Goal: Transaction & Acquisition: Book appointment/travel/reservation

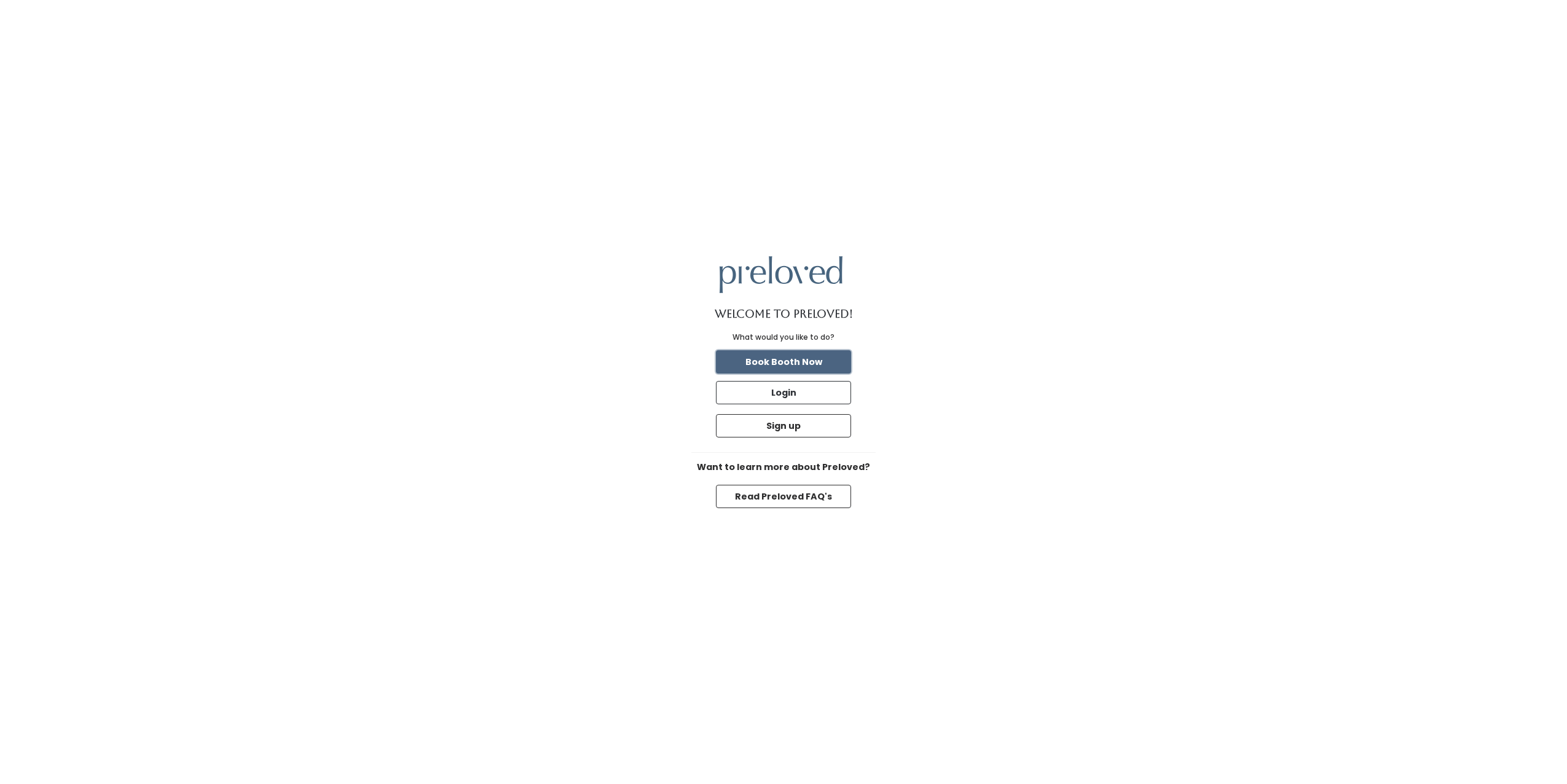
click at [807, 363] on button "Book Booth Now" at bounding box center [784, 361] width 135 height 23
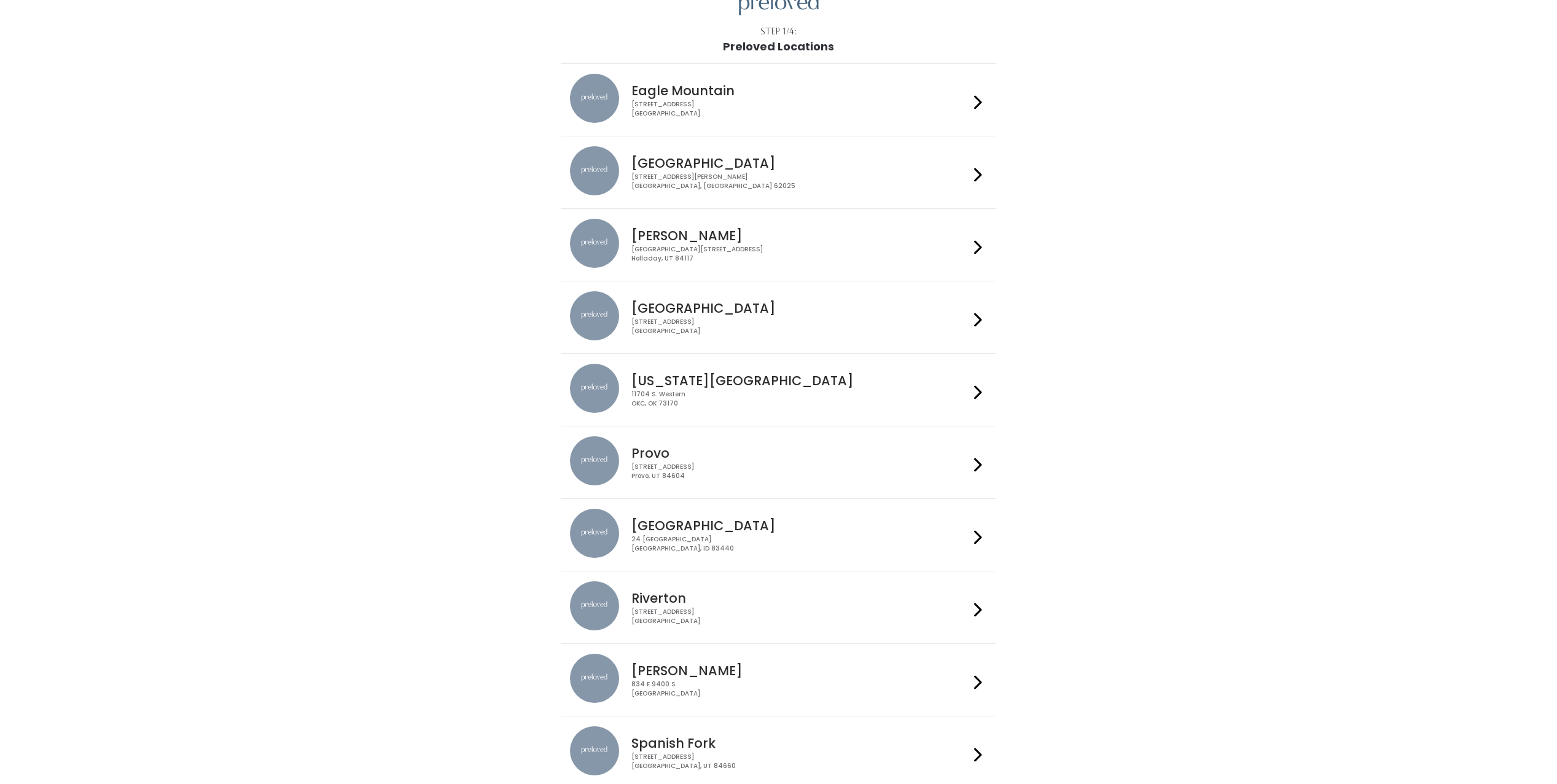
scroll to position [147, 0]
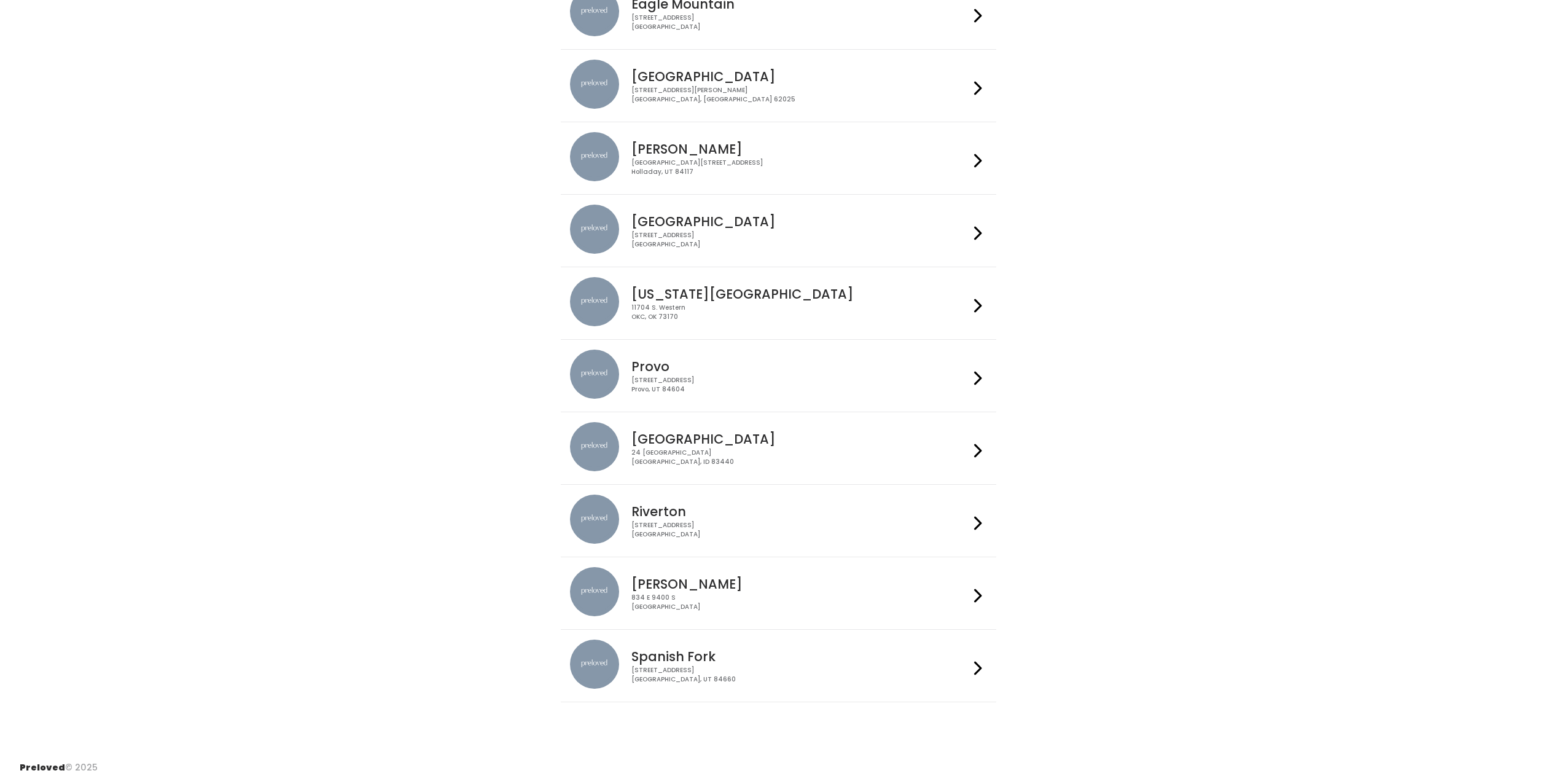
click at [952, 520] on div "Riverton 2602 West 12600 South Riverton, UT 84065" at bounding box center [798, 517] width 343 height 45
click at [975, 518] on icon at bounding box center [978, 523] width 8 height 17
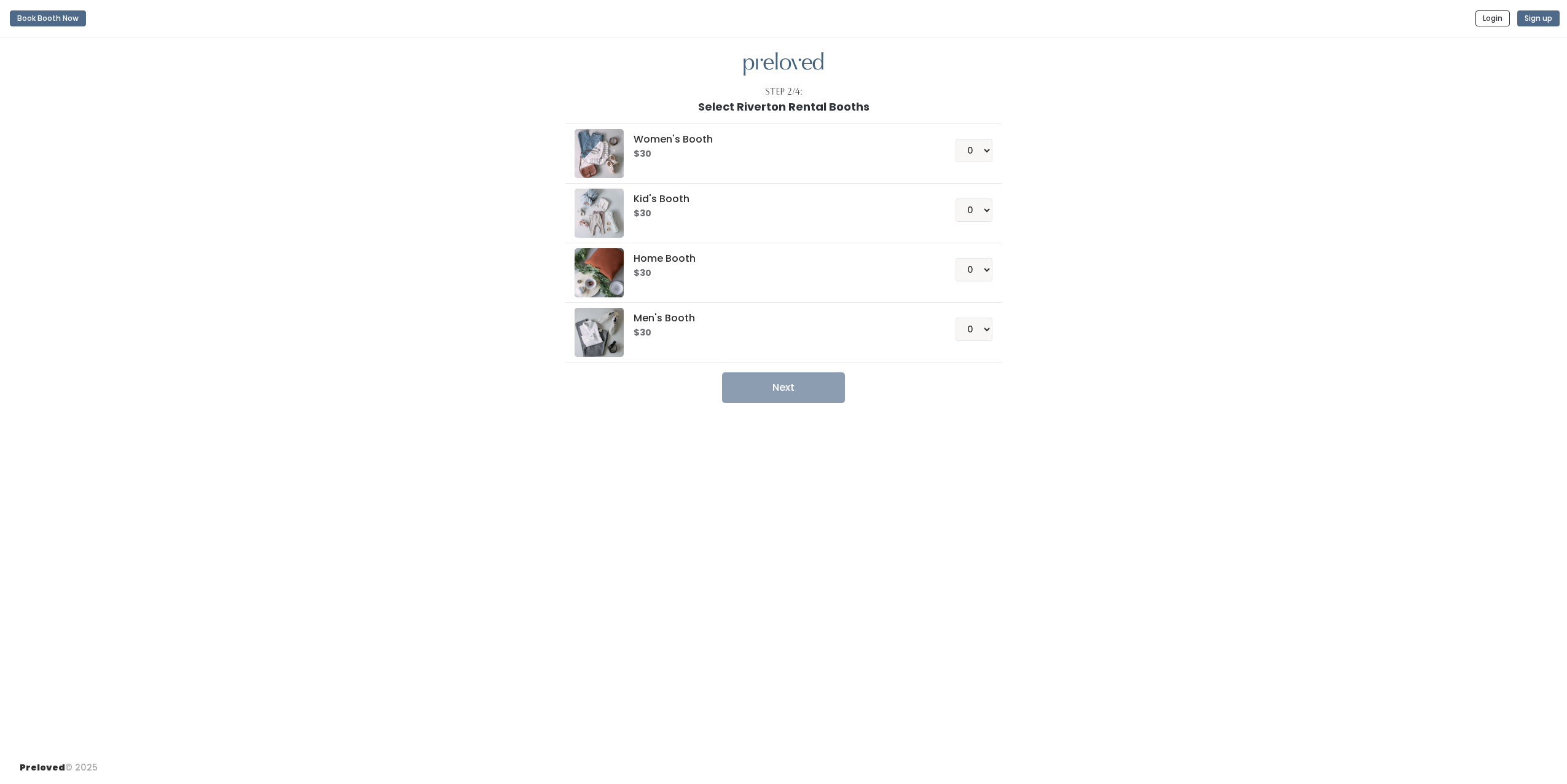
click at [722, 146] on div "Women's Booth $30" at bounding box center [778, 144] width 294 height 30
click at [983, 147] on select "0 1 2 3 4" at bounding box center [974, 150] width 37 height 23
select select "1"
click at [955, 139] on select "0 1 2 3 4" at bounding box center [974, 150] width 37 height 23
click at [811, 394] on button "Next" at bounding box center [784, 387] width 123 height 31
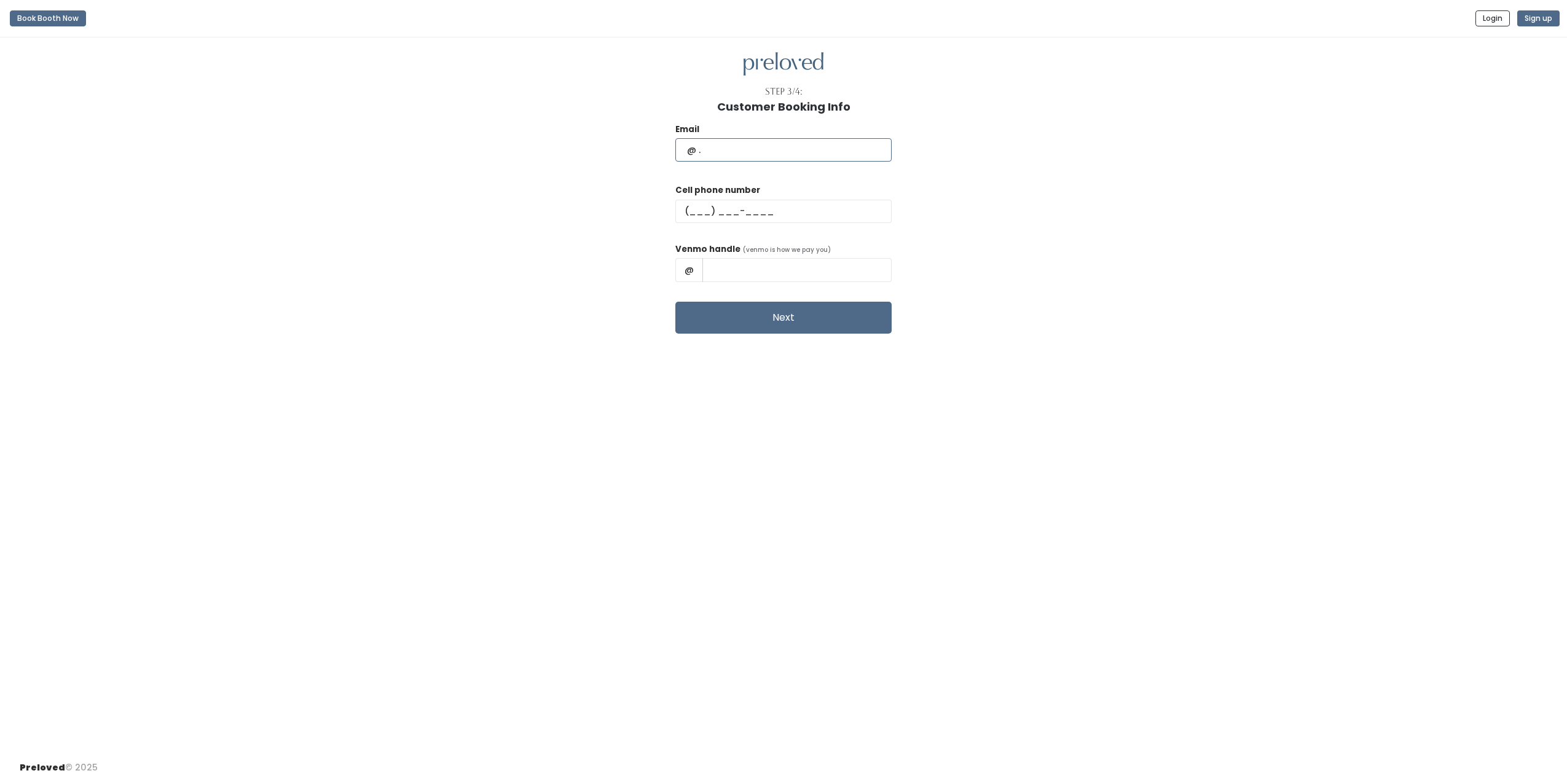
click at [760, 147] on input "text" at bounding box center [784, 149] width 216 height 23
type input "paojime118@gmail.com"
type input "(307) 679-4028"
click at [773, 266] on input "text" at bounding box center [797, 269] width 189 height 23
type input "p"
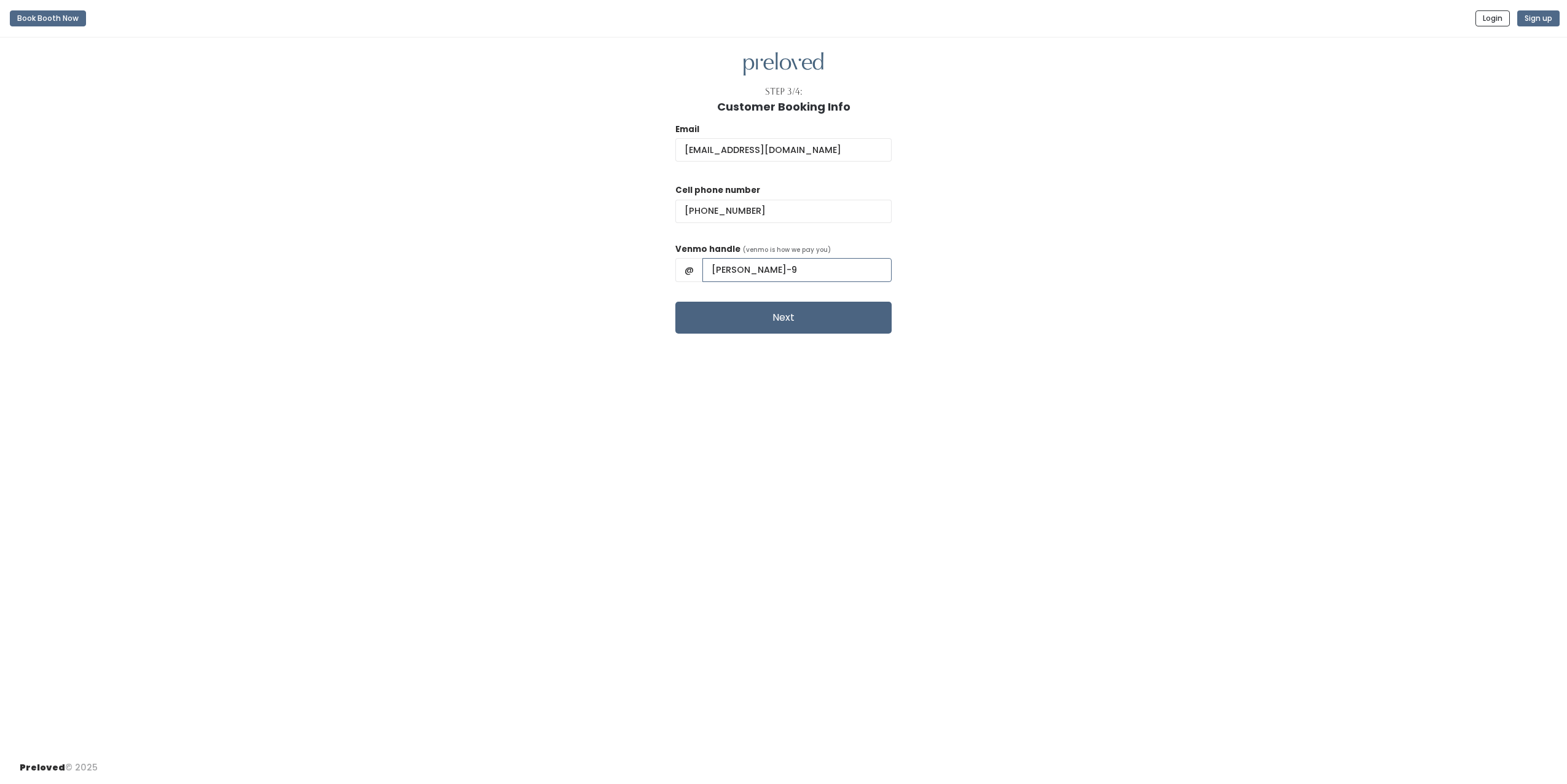
type input "Paola-Jimenez-9"
click at [815, 323] on button "Next" at bounding box center [784, 317] width 216 height 32
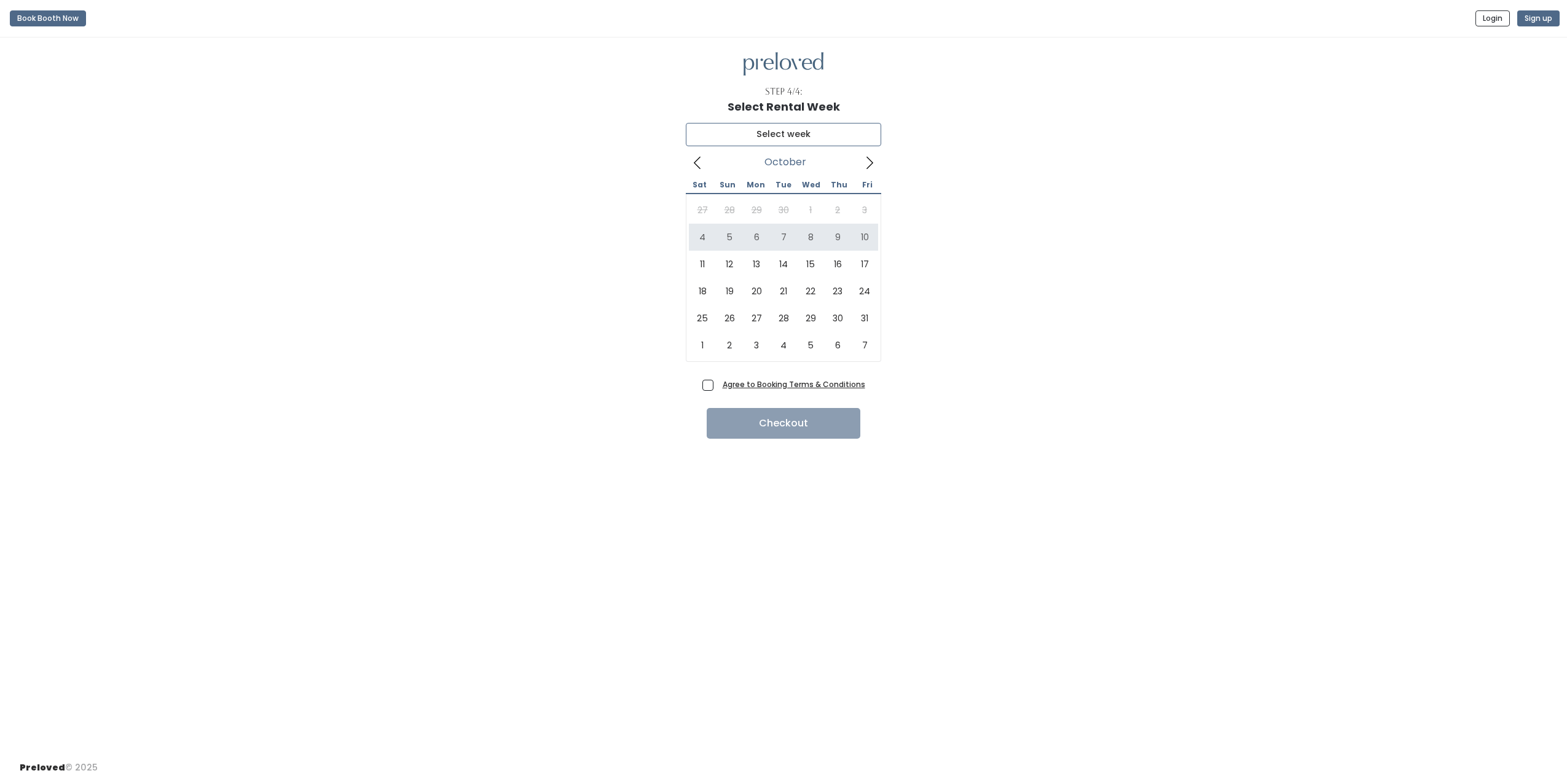
type input "[DATE] to [DATE]"
click at [717, 388] on span "Agree to Booking Terms & Conditions" at bounding box center [791, 383] width 147 height 12
click at [717, 386] on input "Agree to Booking Terms & Conditions" at bounding box center [721, 382] width 8 height 8
checkbox input "true"
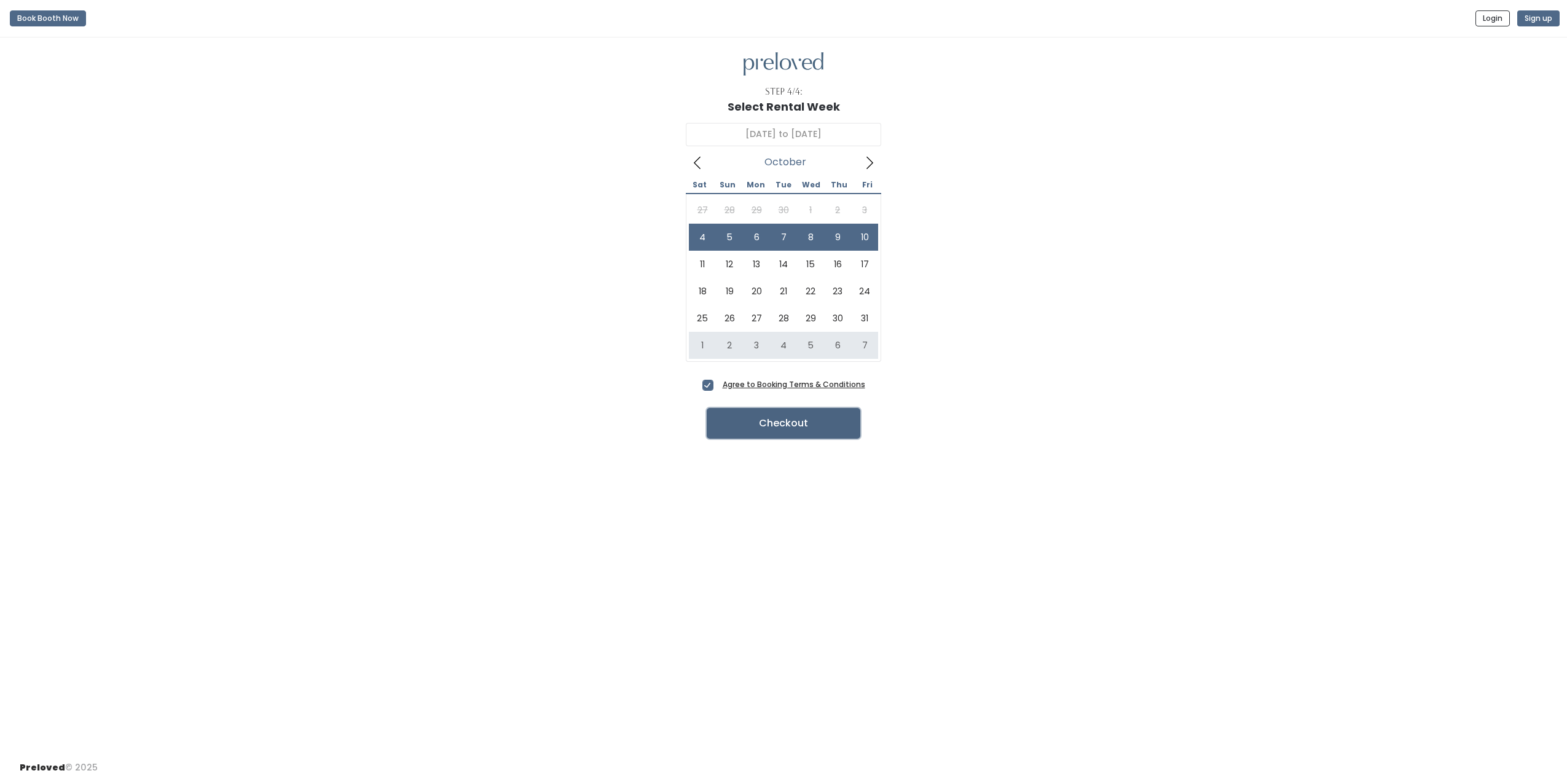
click at [768, 425] on button "Checkout" at bounding box center [783, 423] width 154 height 31
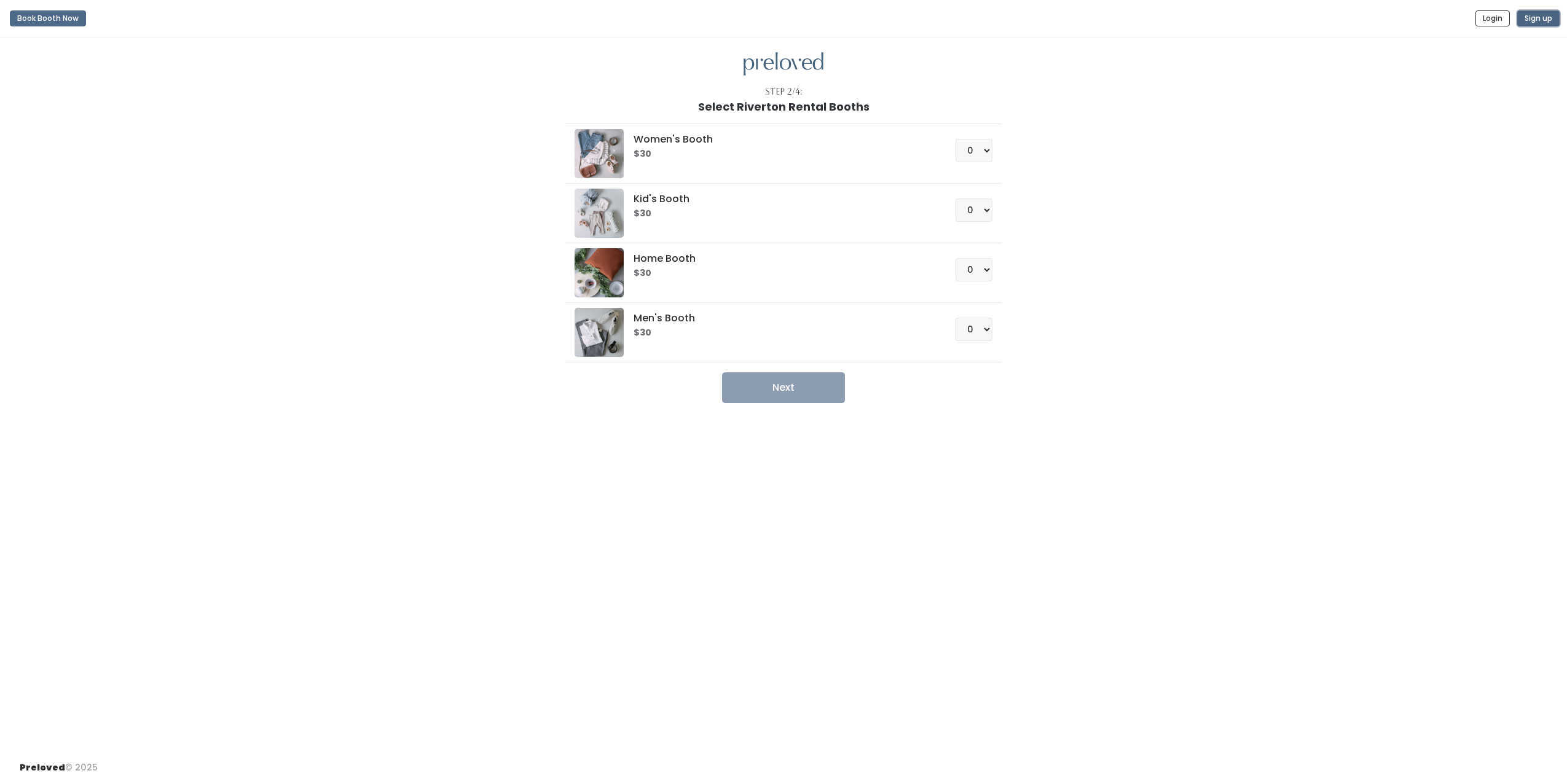
click at [1545, 19] on button "Sign up" at bounding box center [1538, 18] width 42 height 16
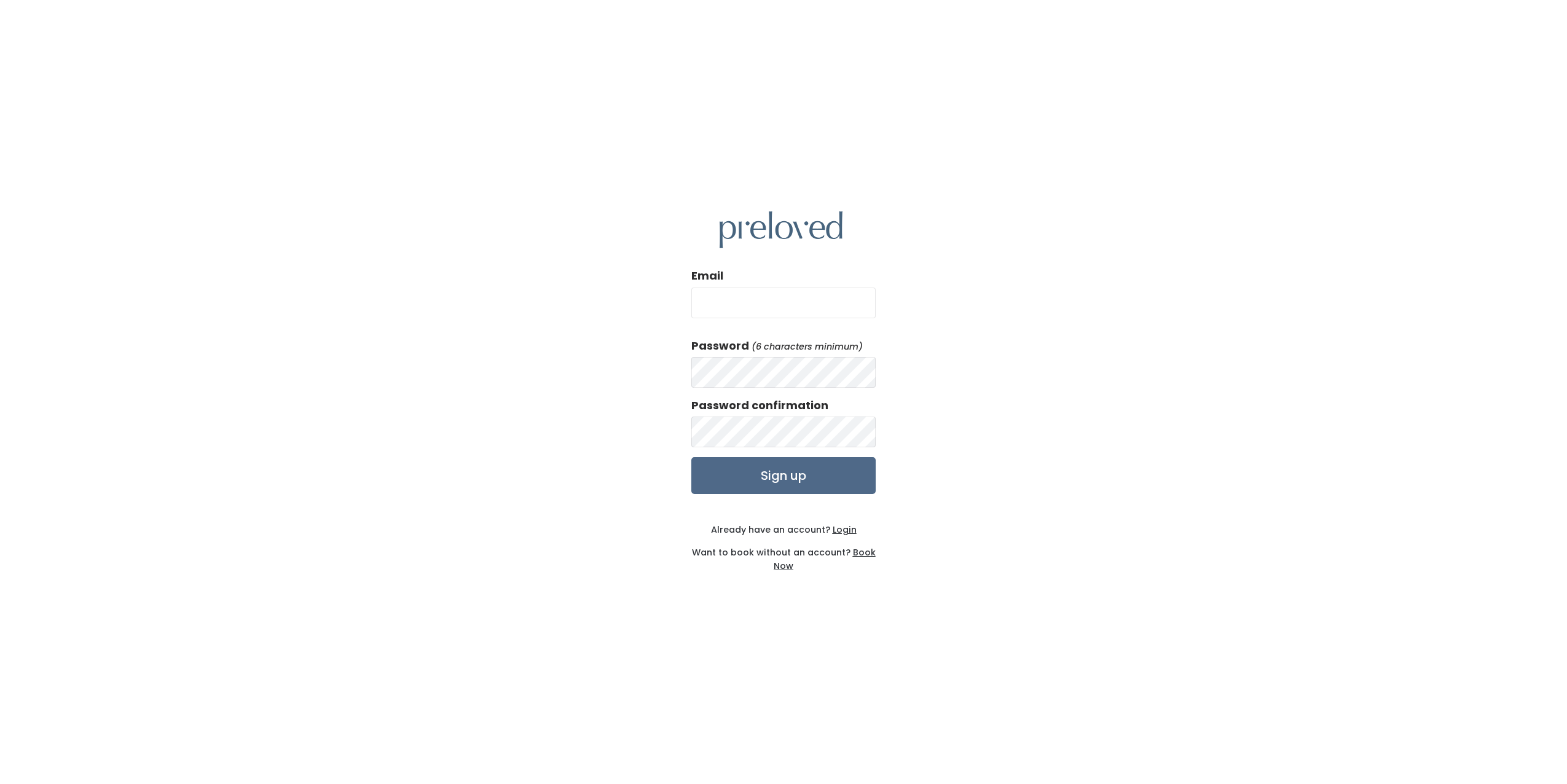
click at [843, 528] on u "Login" at bounding box center [845, 529] width 24 height 12
click at [758, 300] on input "Email" at bounding box center [784, 303] width 185 height 31
type input "[EMAIL_ADDRESS][DOMAIN_NAME]"
click at [780, 478] on input "Sign up" at bounding box center [784, 475] width 185 height 37
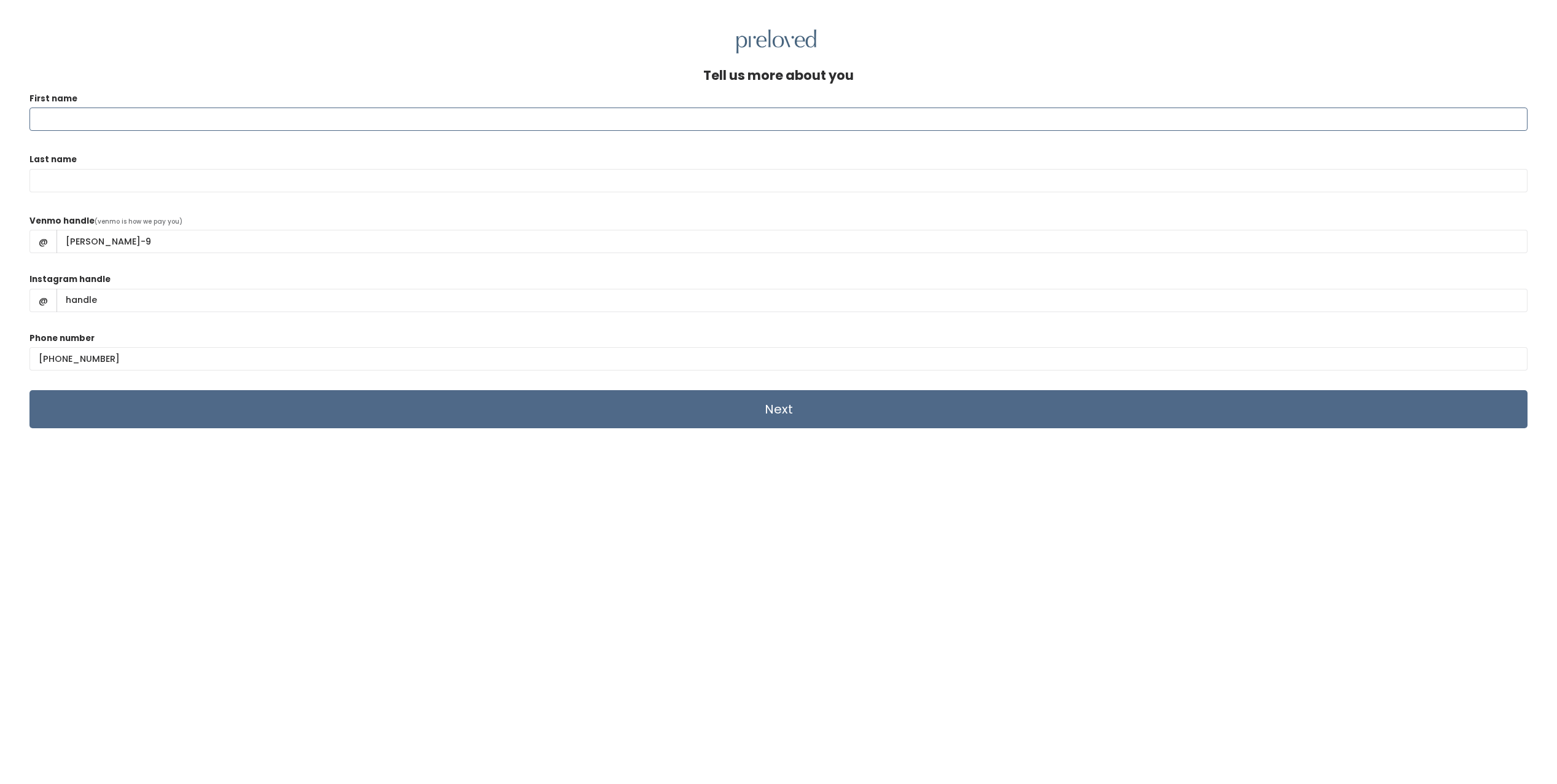
click at [431, 121] on input "First name" at bounding box center [778, 118] width 1498 height 23
type input "Paola"
drag, startPoint x: 404, startPoint y: 173, endPoint x: 394, endPoint y: 174, distance: 10.0
click at [404, 173] on input "Last name" at bounding box center [778, 180] width 1498 height 23
type input "Jimenez"
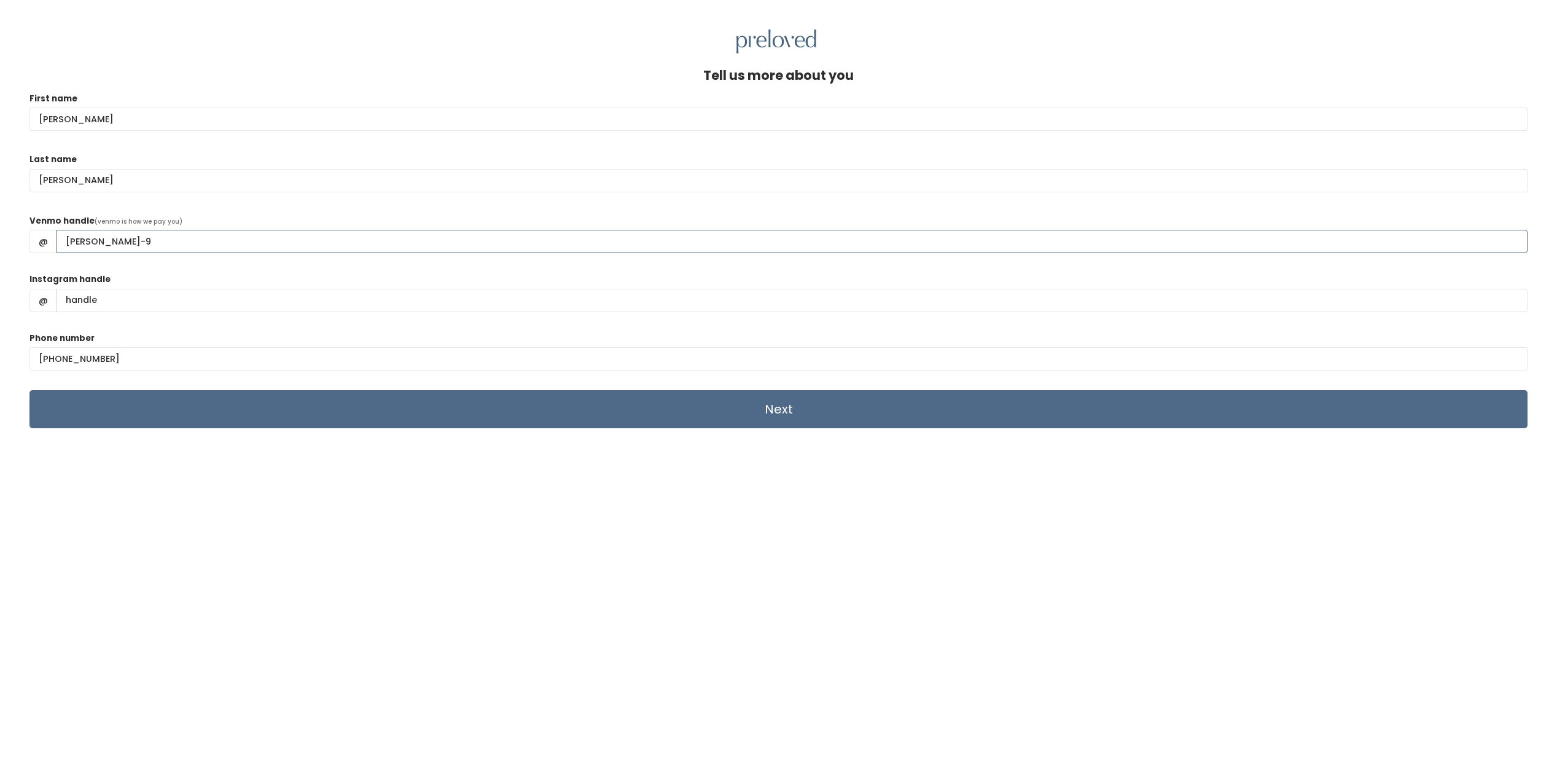
click at [81, 239] on input "paola-jimenez-9" at bounding box center [792, 241] width 1471 height 23
drag, startPoint x: 134, startPoint y: 306, endPoint x: 51, endPoint y: 301, distance: 83.2
click at [51, 301] on div "@" at bounding box center [778, 300] width 1498 height 23
type input "impaolajimenez"
click at [455, 412] on input "Next" at bounding box center [778, 409] width 1498 height 38
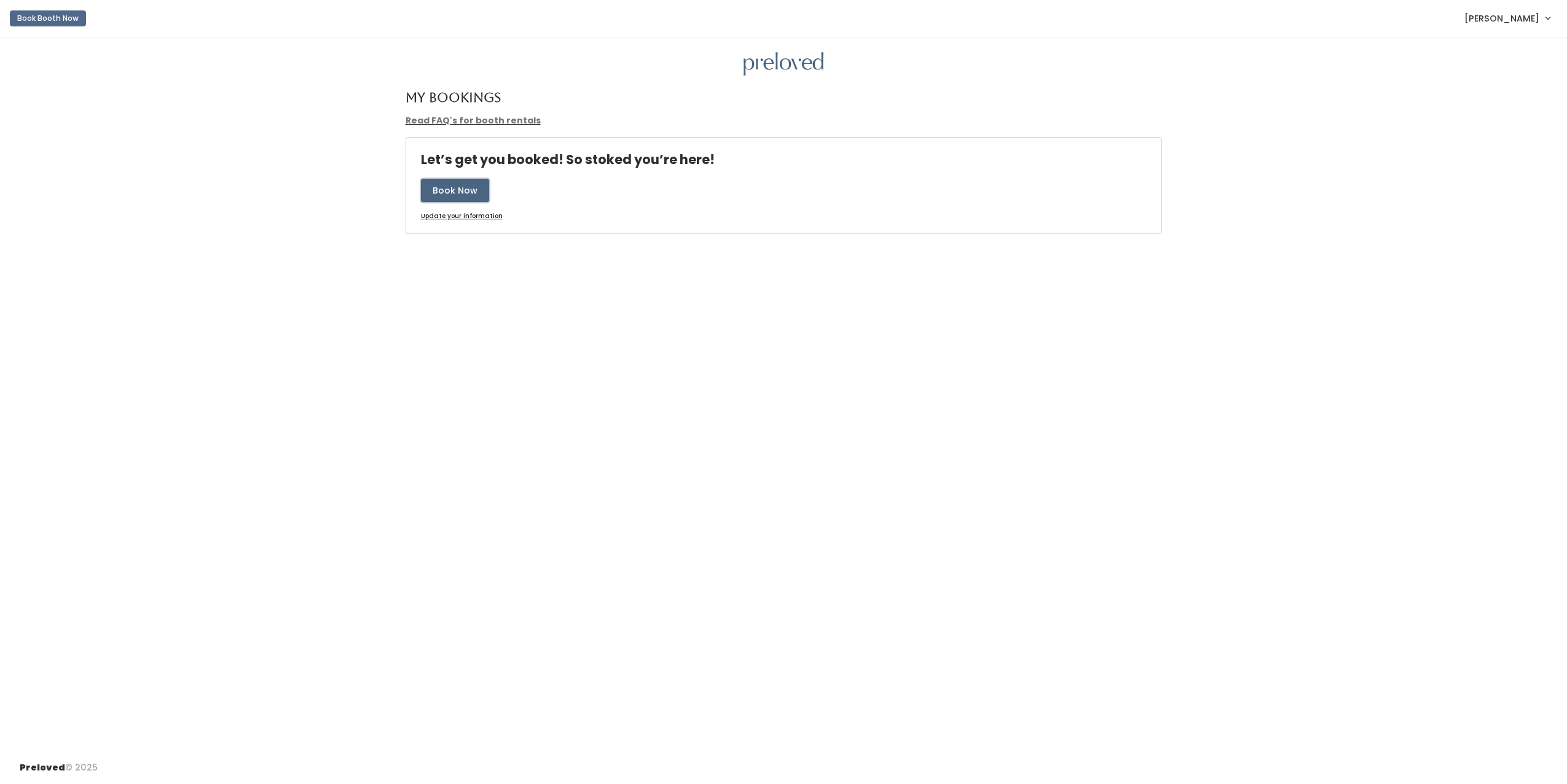
drag, startPoint x: 457, startPoint y: 194, endPoint x: 472, endPoint y: 201, distance: 16.6
click at [456, 193] on button "Book Now" at bounding box center [455, 190] width 68 height 23
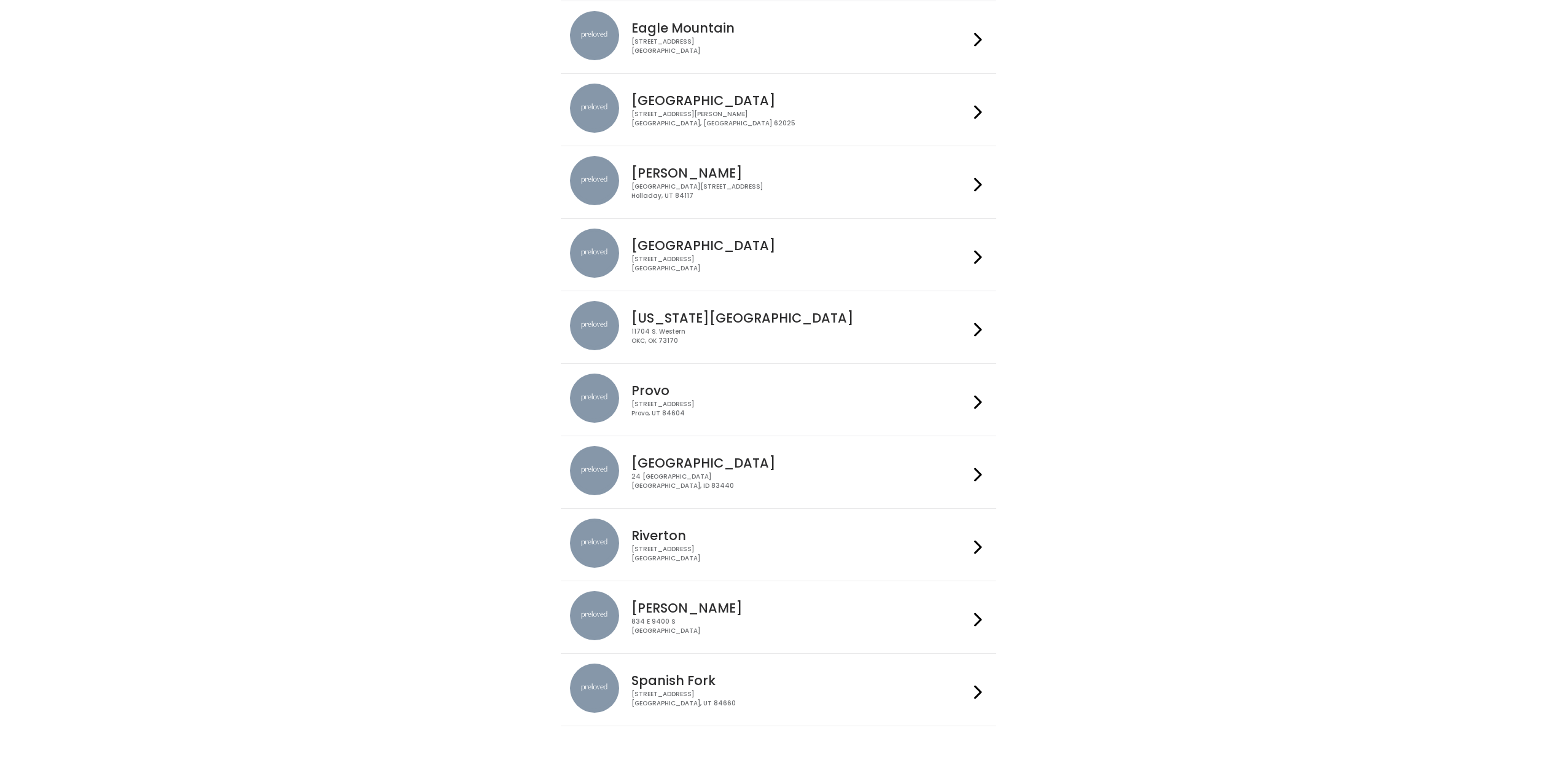
scroll to position [147, 0]
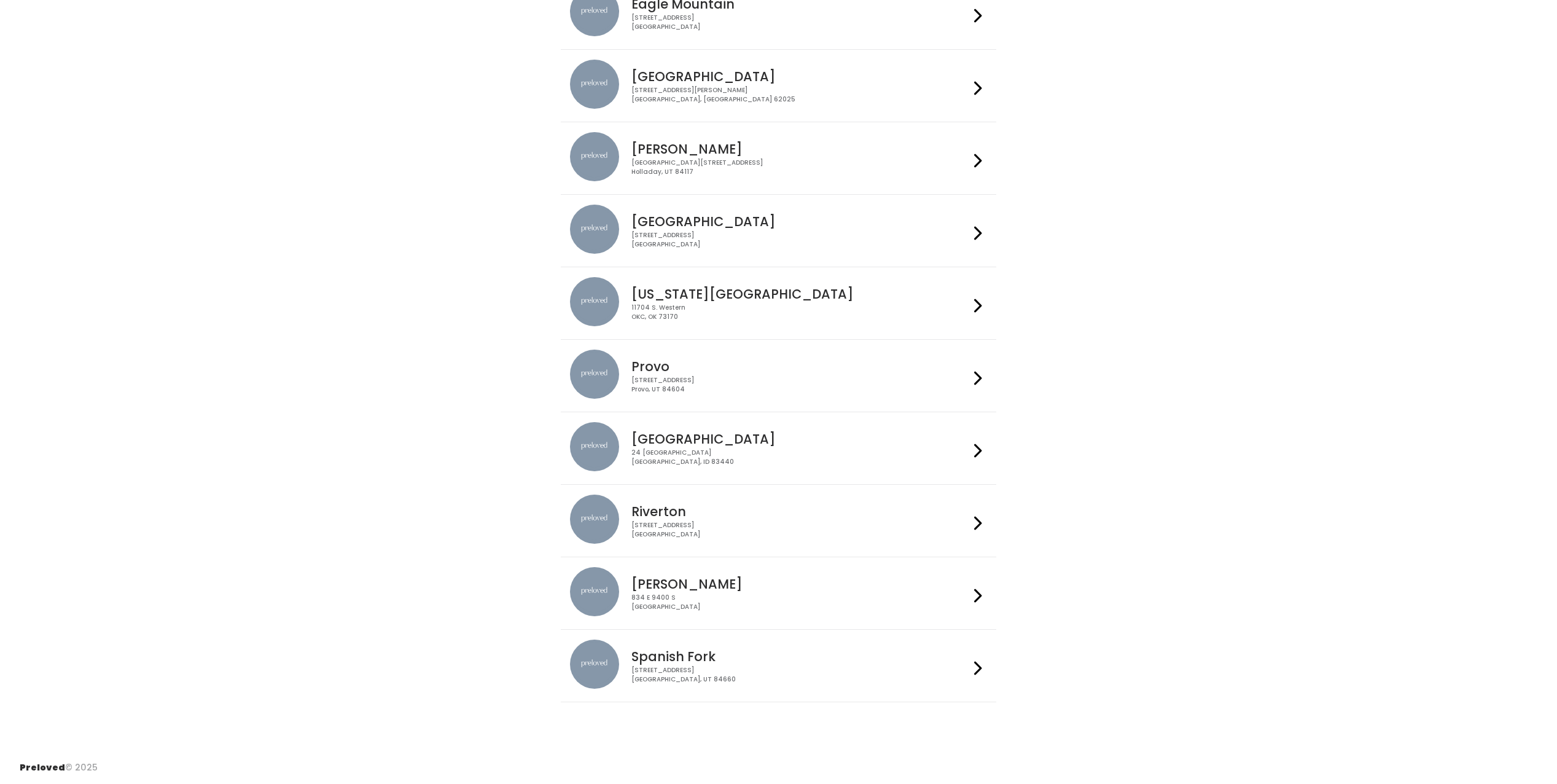
click at [911, 512] on h4 "Riverton" at bounding box center [800, 511] width 338 height 14
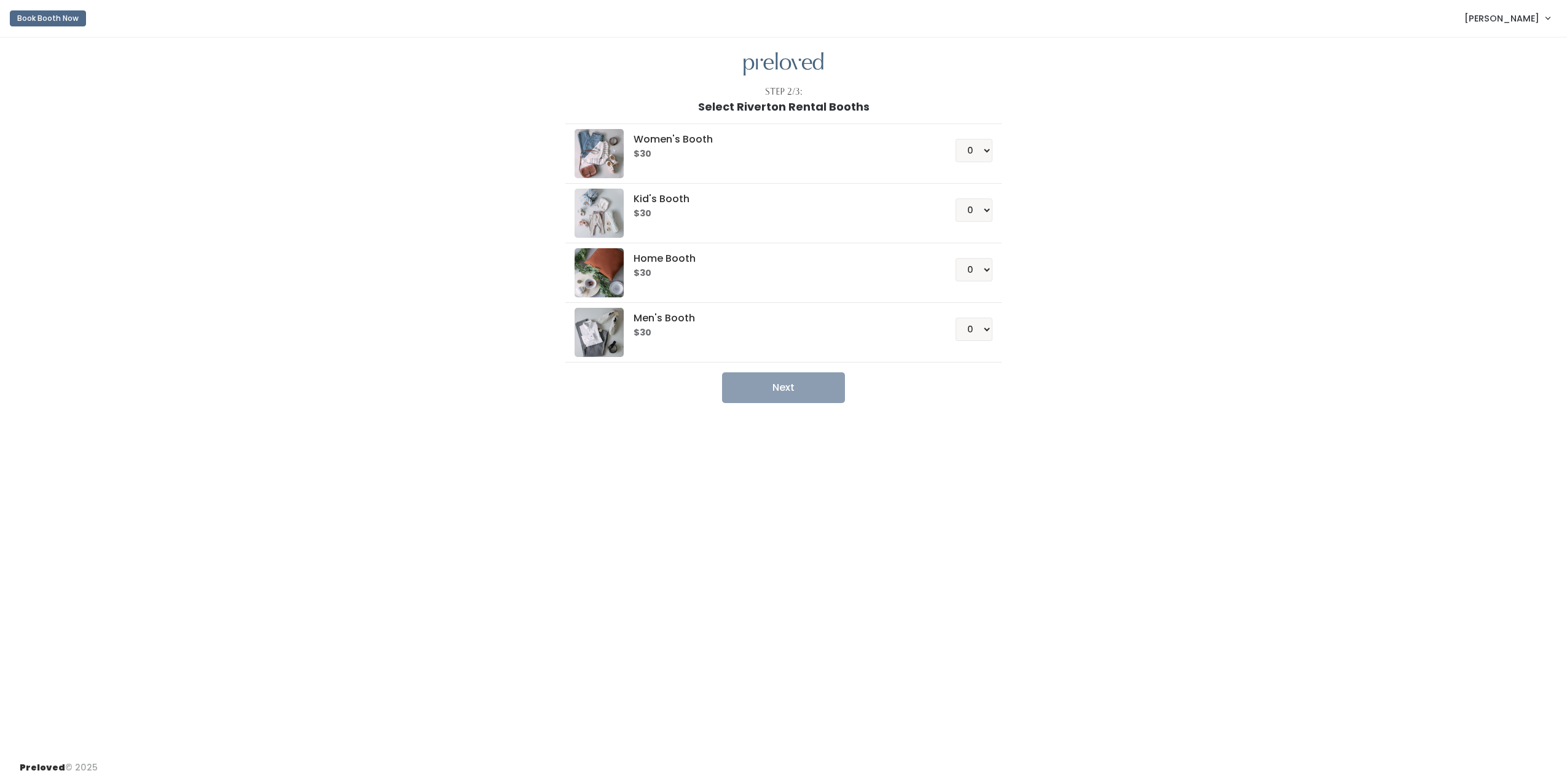
click at [993, 155] on li "Women's Booth $30 0 1 2 3 4" at bounding box center [784, 153] width 436 height 60
click at [987, 150] on select "0 1 2 3 4" at bounding box center [974, 150] width 37 height 23
select select "1"
click at [955, 139] on select "0 1 2 3 4" at bounding box center [974, 150] width 37 height 23
click at [811, 396] on button "Next" at bounding box center [784, 387] width 123 height 31
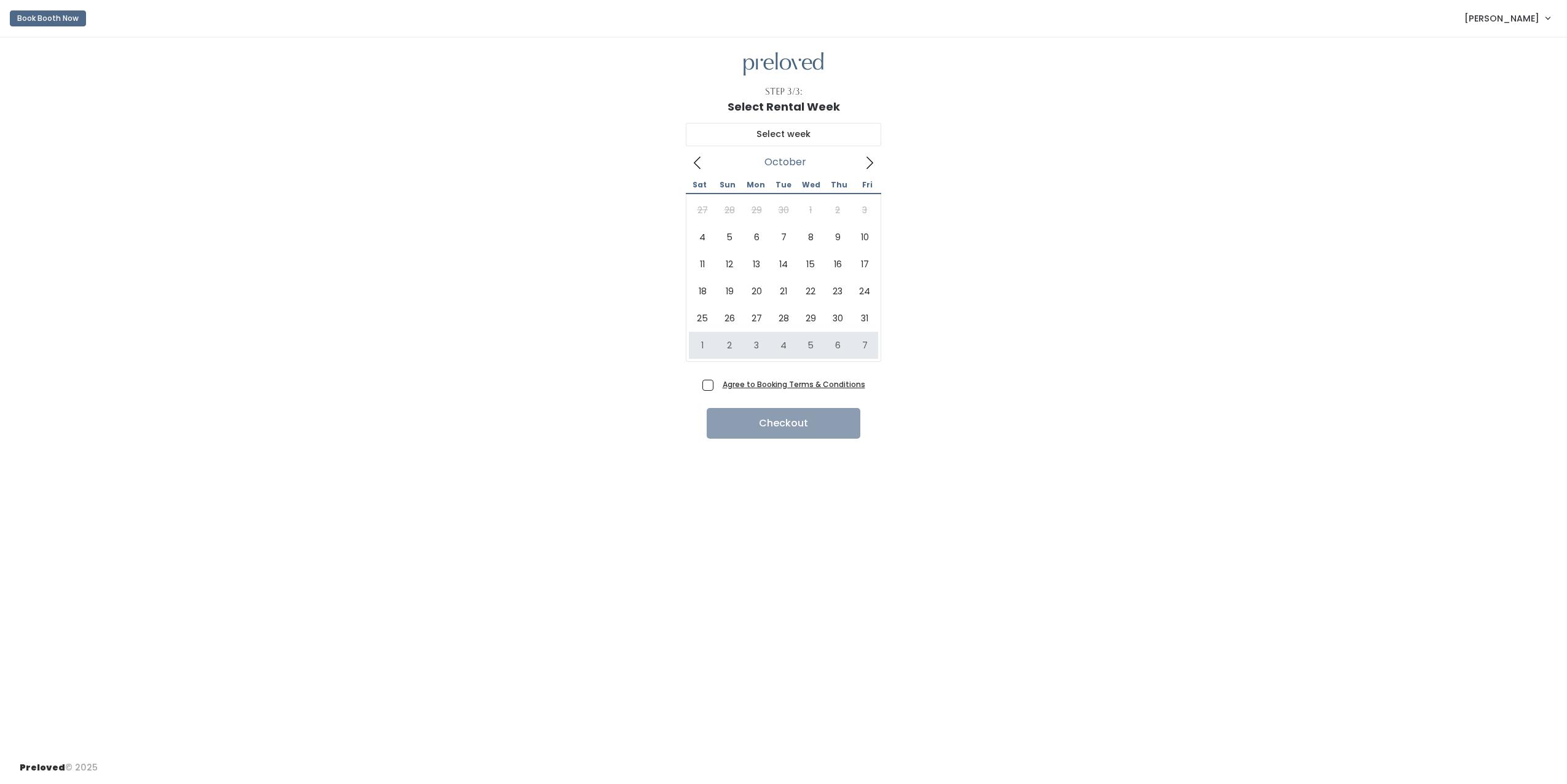
click at [777, 384] on u "Agree to Booking Terms & Conditions" at bounding box center [793, 384] width 142 height 10
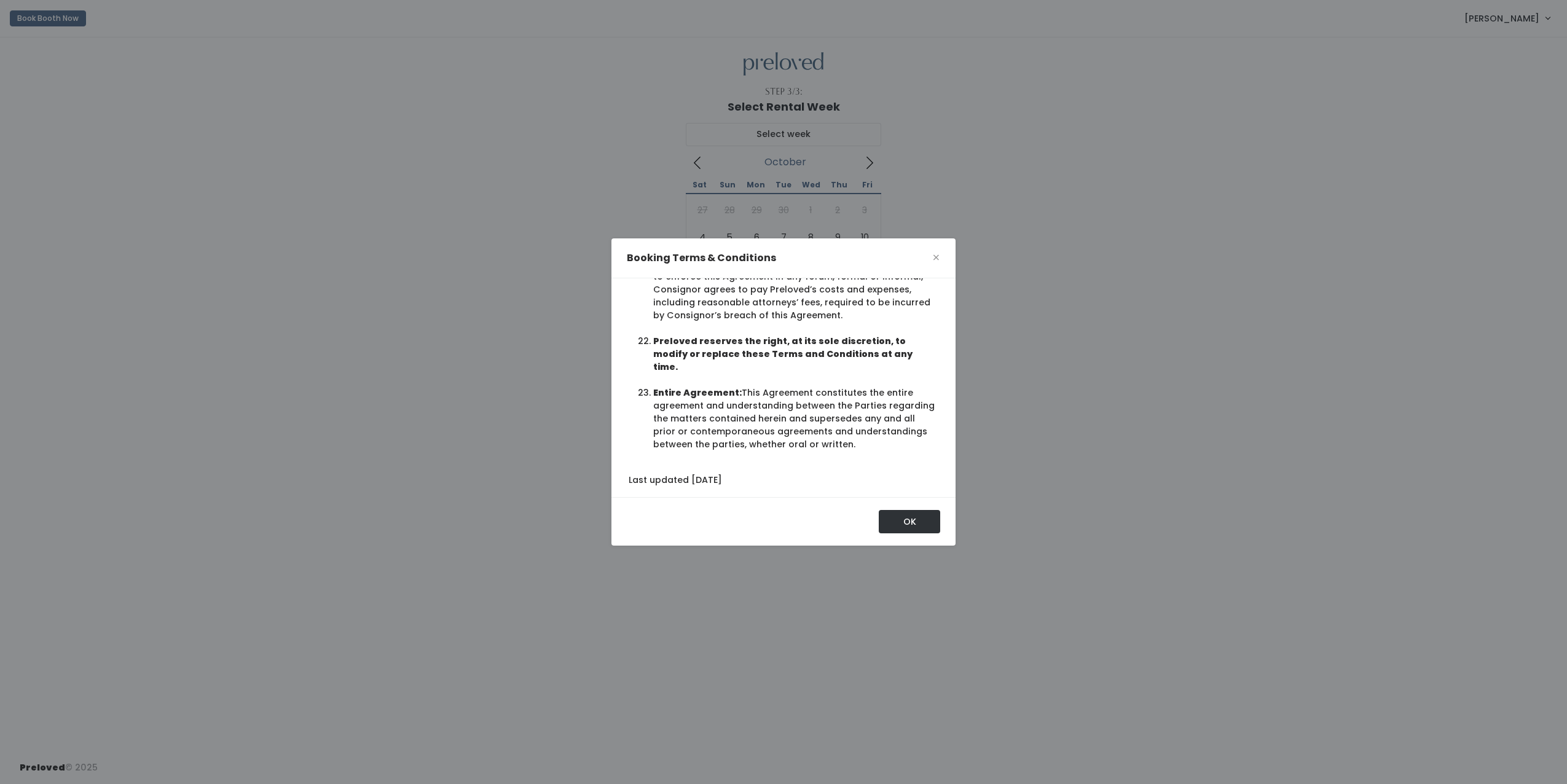
scroll to position [58, 0]
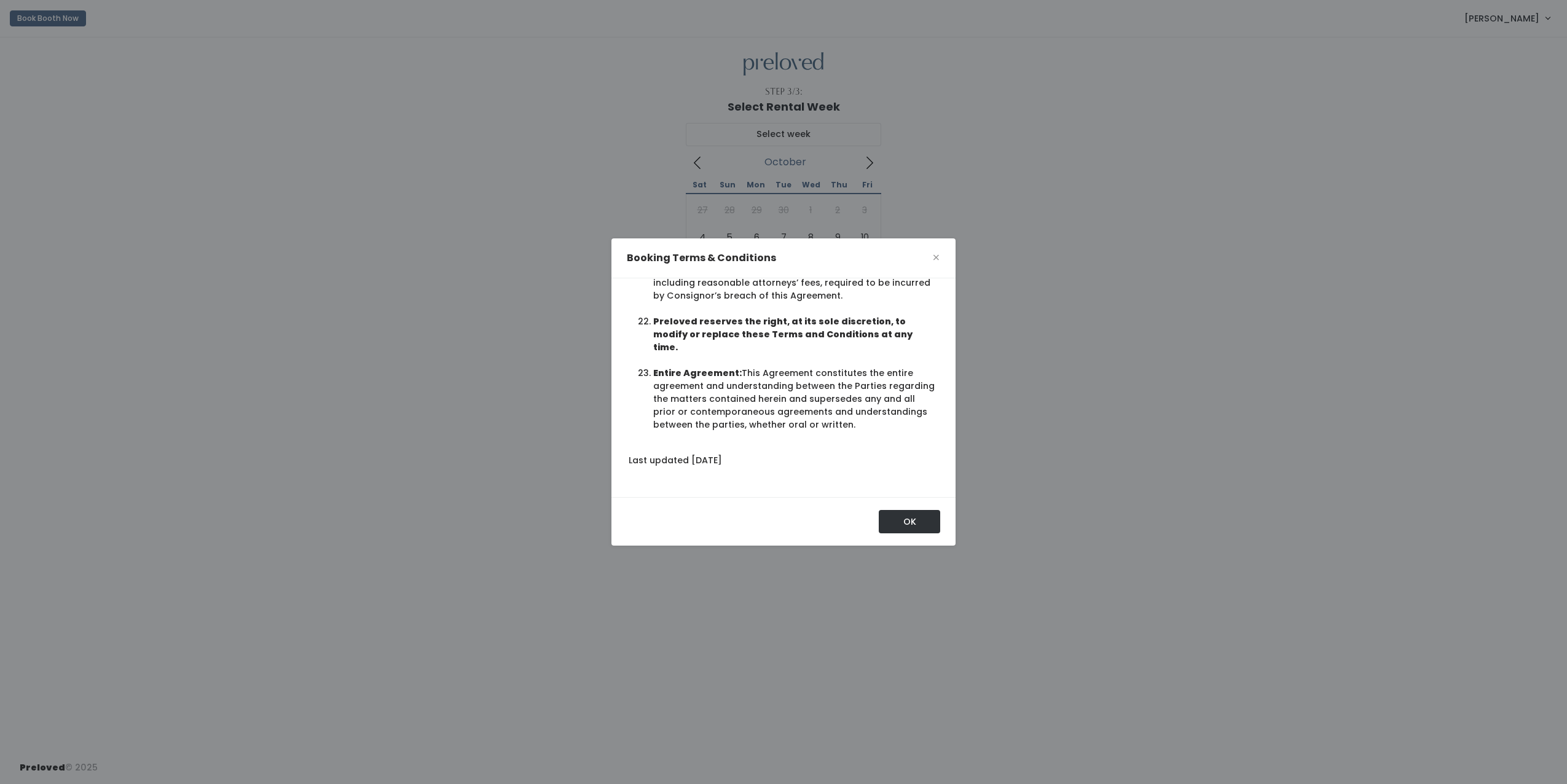
click at [916, 536] on div "OK" at bounding box center [784, 521] width 344 height 49
click at [900, 518] on button "OK" at bounding box center [909, 521] width 61 height 23
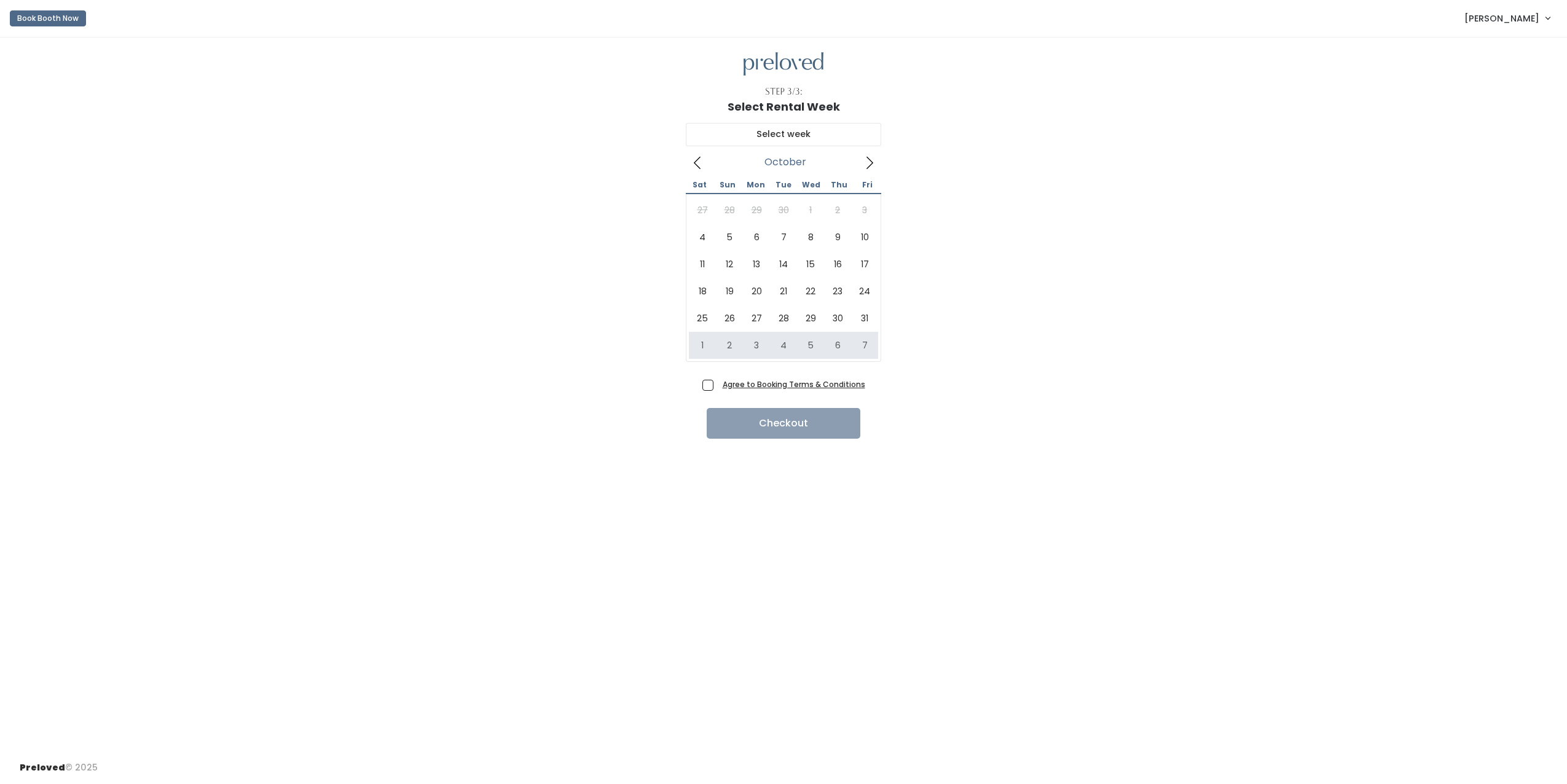
click at [717, 386] on span "Agree to Booking Terms & Conditions" at bounding box center [791, 383] width 147 height 12
click at [717, 386] on input "Agree to Booking Terms & Conditions" at bounding box center [721, 382] width 8 height 8
checkbox input "true"
type input "October 4 to October 10"
drag, startPoint x: 760, startPoint y: 422, endPoint x: 795, endPoint y: 421, distance: 35.0
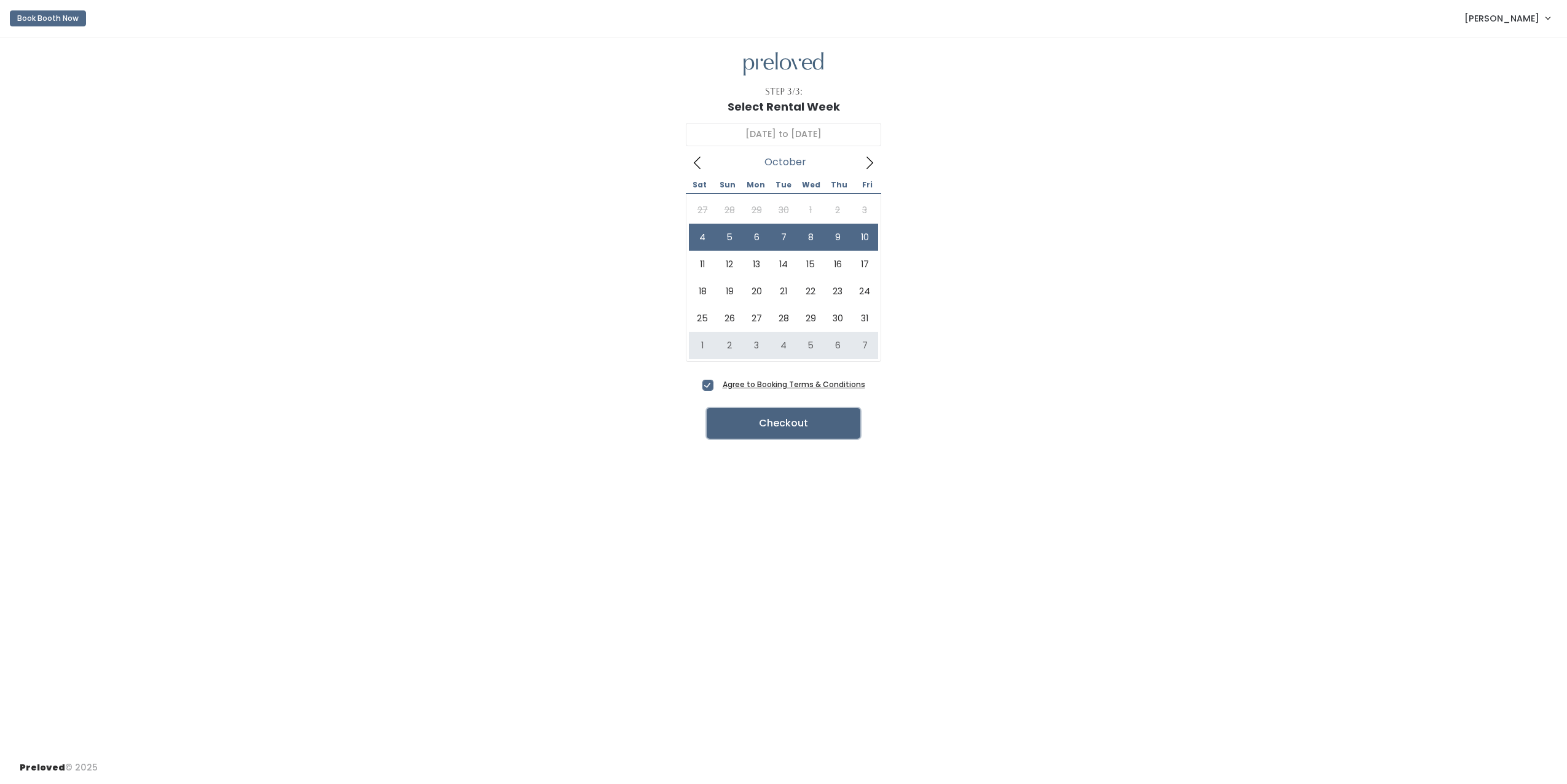
click at [760, 422] on button "Checkout" at bounding box center [783, 423] width 154 height 31
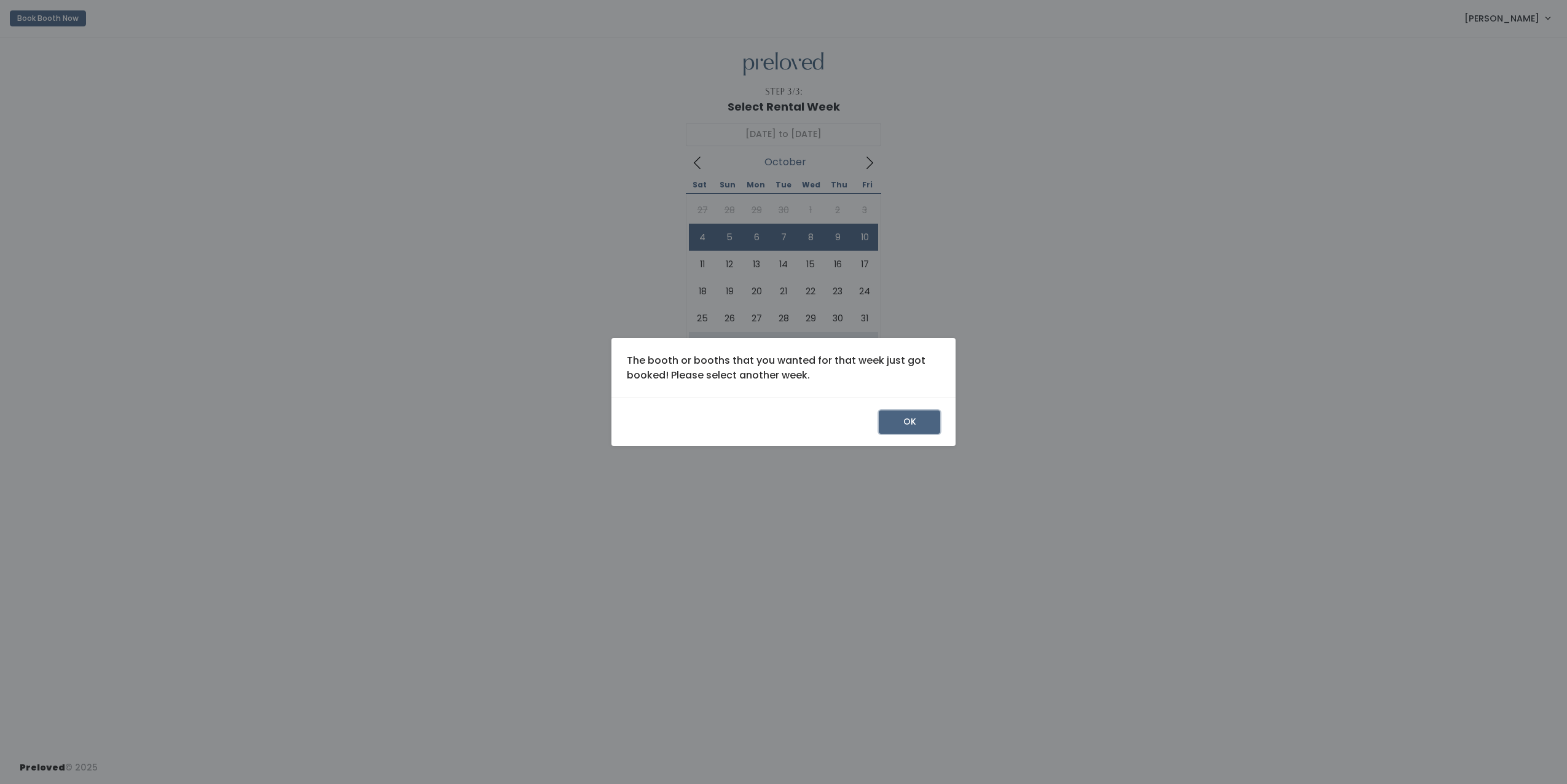
click at [908, 425] on button "OK" at bounding box center [909, 421] width 61 height 23
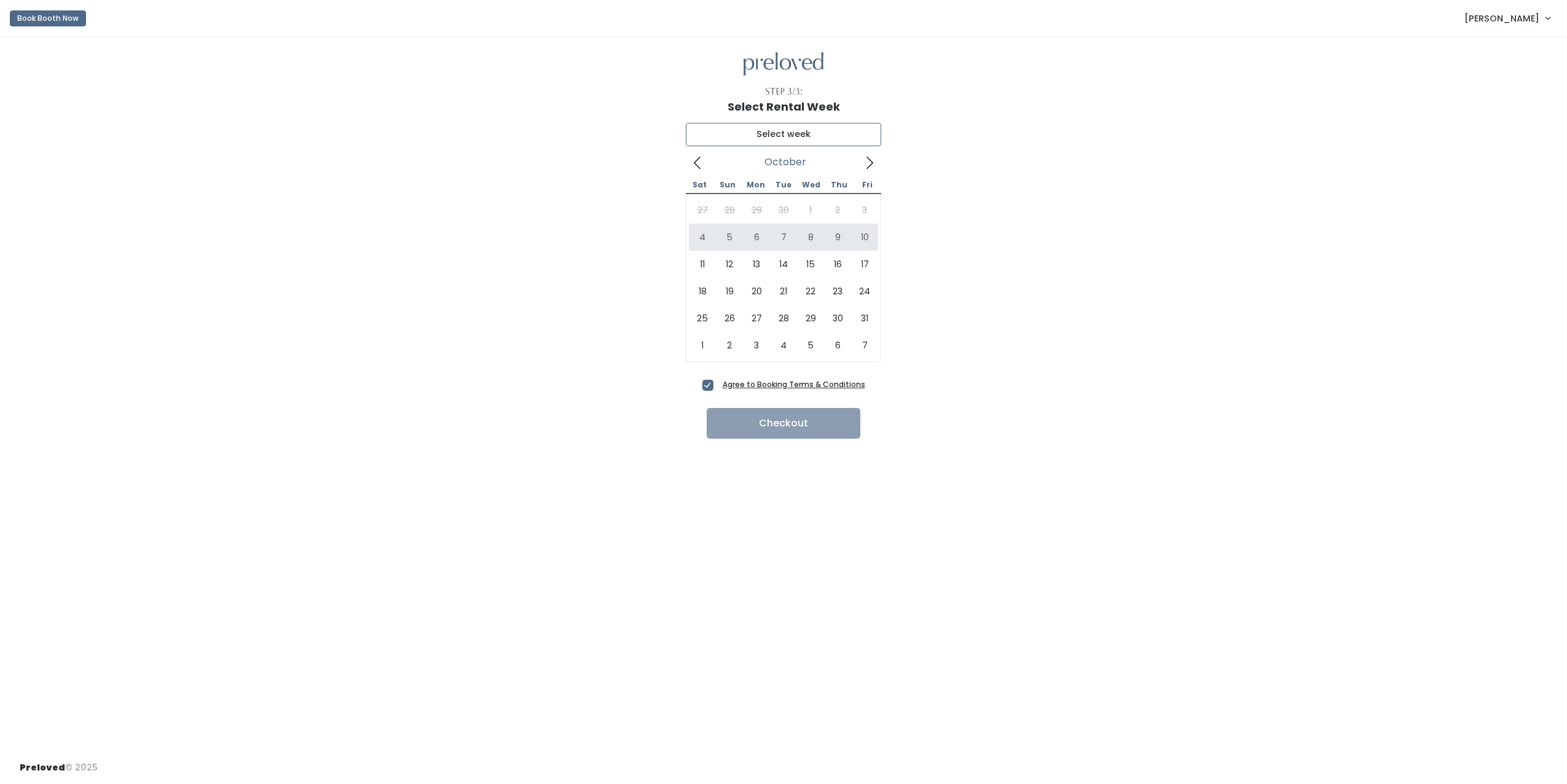
type input "[DATE] to [DATE]"
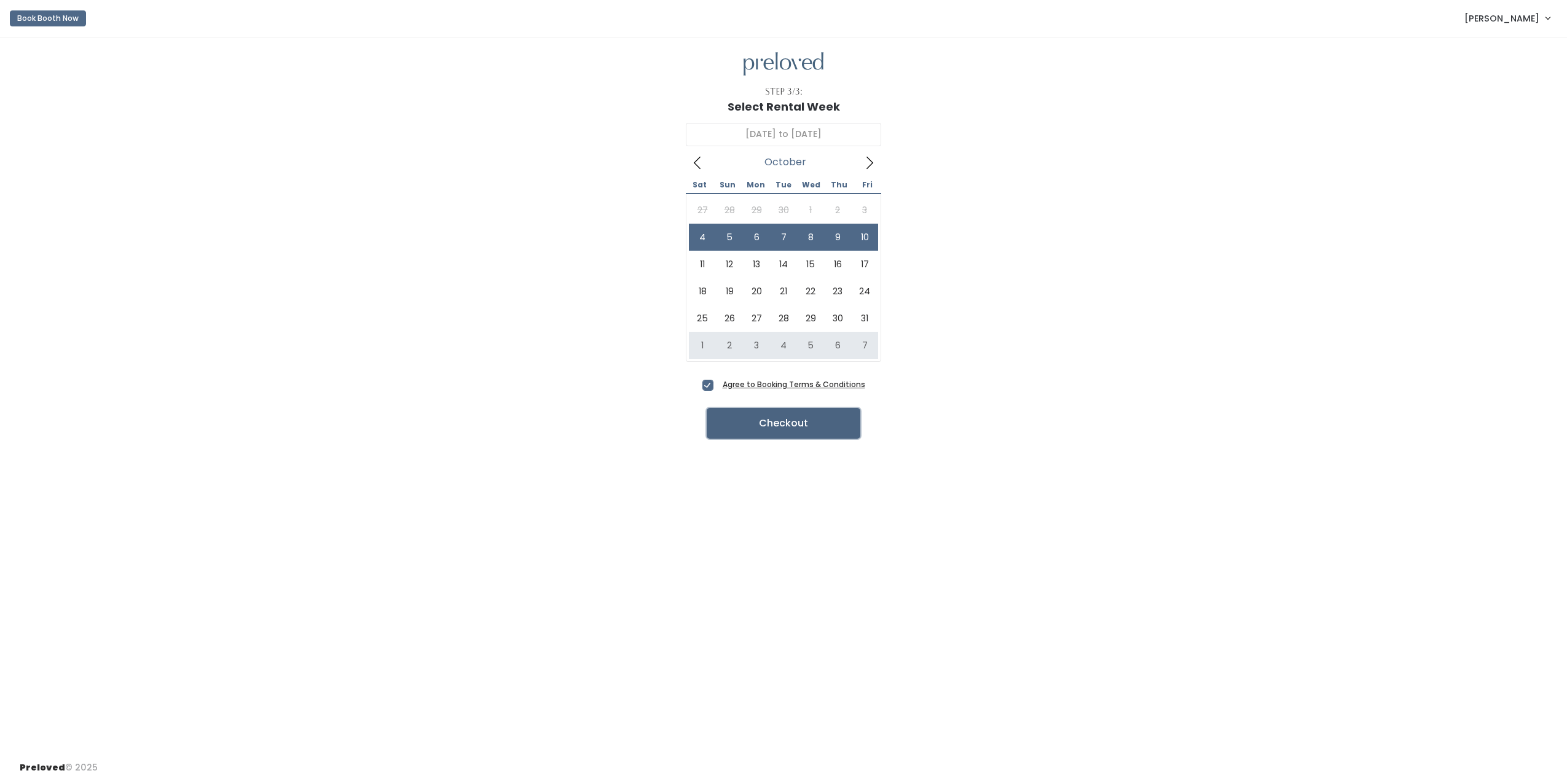
click at [762, 427] on button "Checkout" at bounding box center [783, 423] width 154 height 31
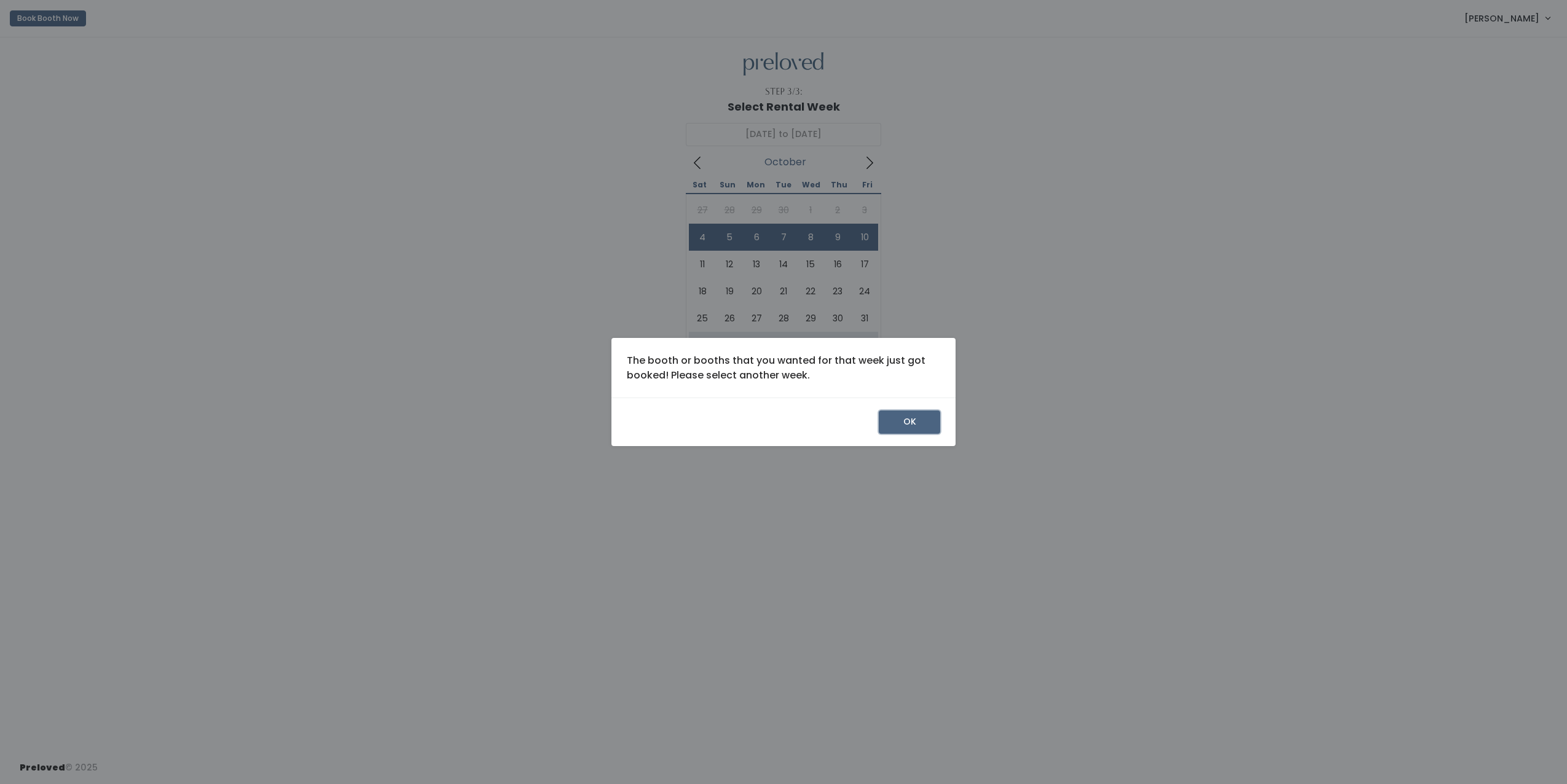
click at [911, 414] on button "OK" at bounding box center [909, 421] width 61 height 23
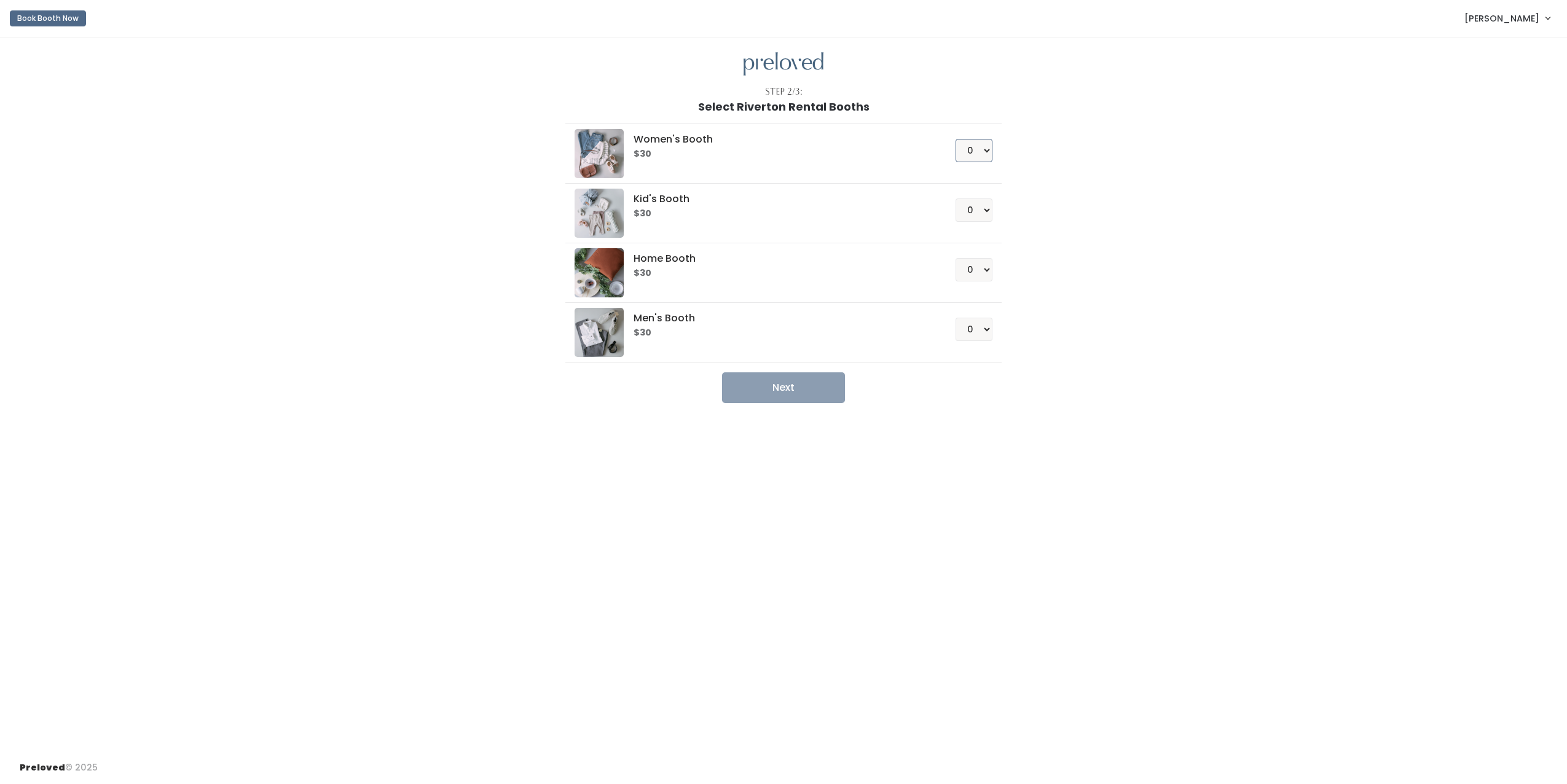
drag, startPoint x: 983, startPoint y: 153, endPoint x: 982, endPoint y: 161, distance: 8.1
click at [983, 153] on select "0 1 2 3 4" at bounding box center [974, 150] width 37 height 23
select select "1"
click at [955, 139] on select "0 1 2 3 4" at bounding box center [974, 150] width 37 height 23
click at [829, 395] on button "Next" at bounding box center [784, 387] width 123 height 31
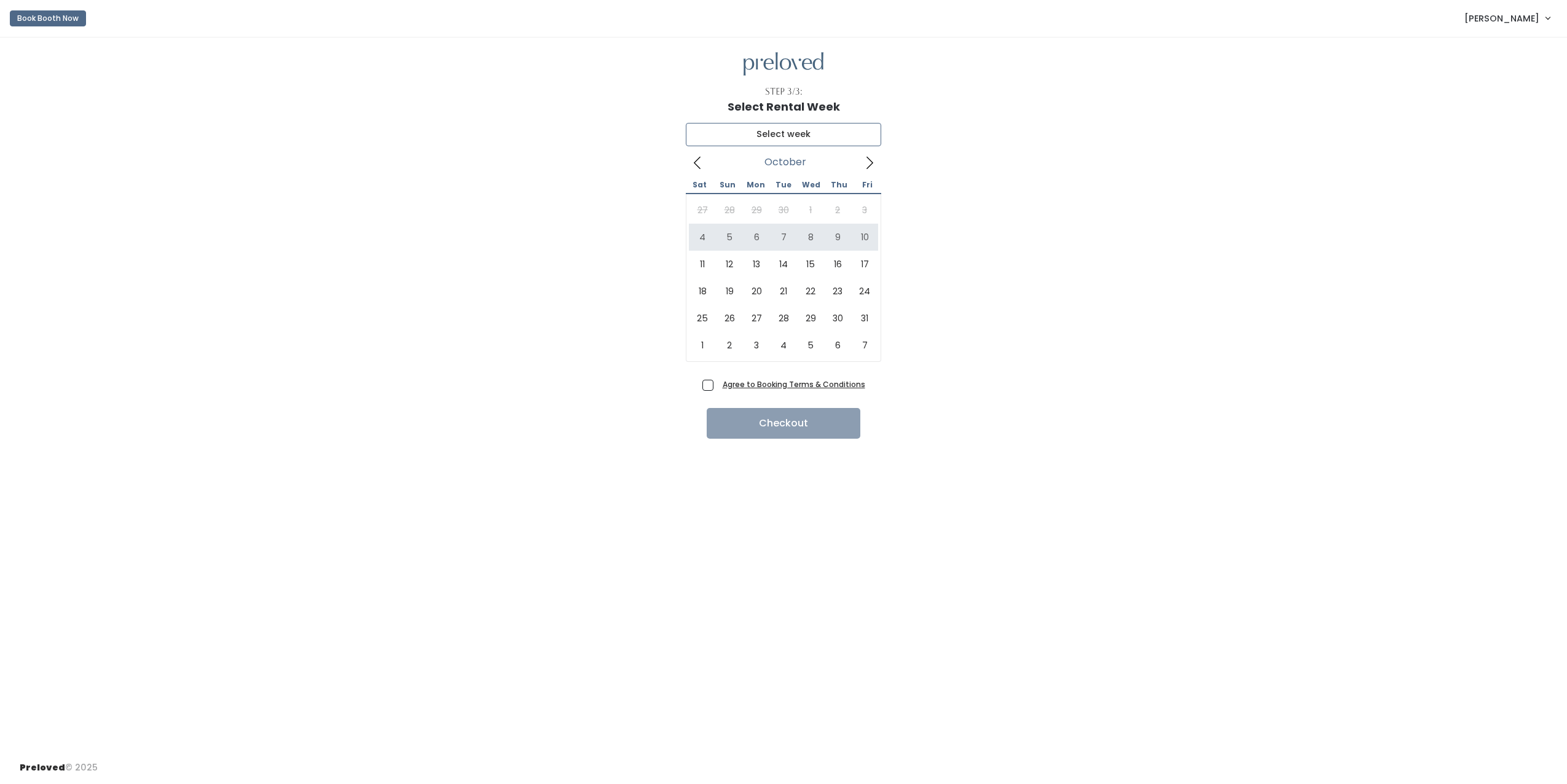
type input "[DATE] to [DATE]"
click at [717, 390] on span "Agree to Booking Terms & Conditions" at bounding box center [791, 383] width 147 height 12
click at [717, 386] on input "Agree to Booking Terms & Conditions" at bounding box center [721, 382] width 8 height 8
checkbox input "true"
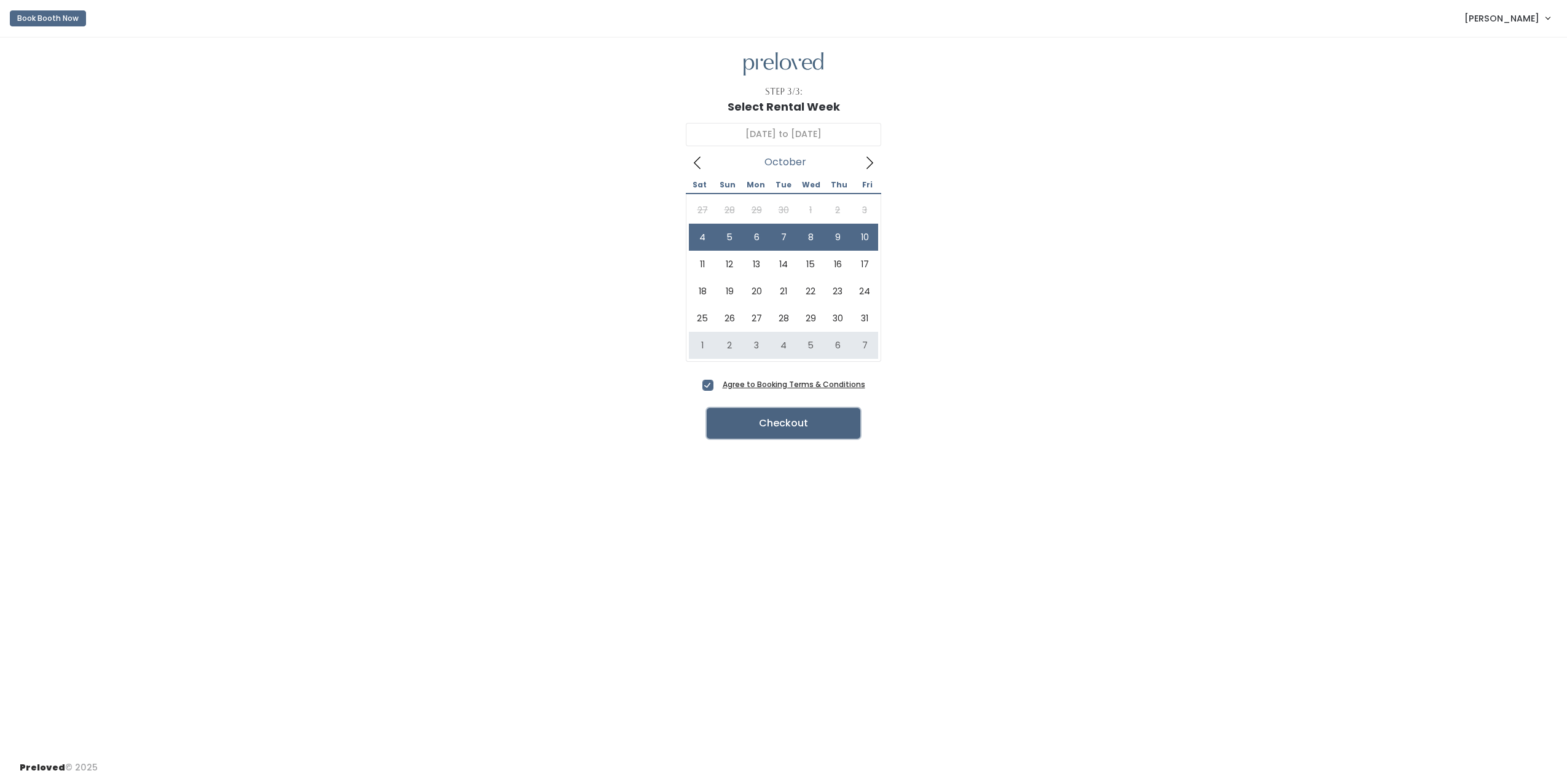
click at [746, 417] on button "Checkout" at bounding box center [783, 423] width 154 height 31
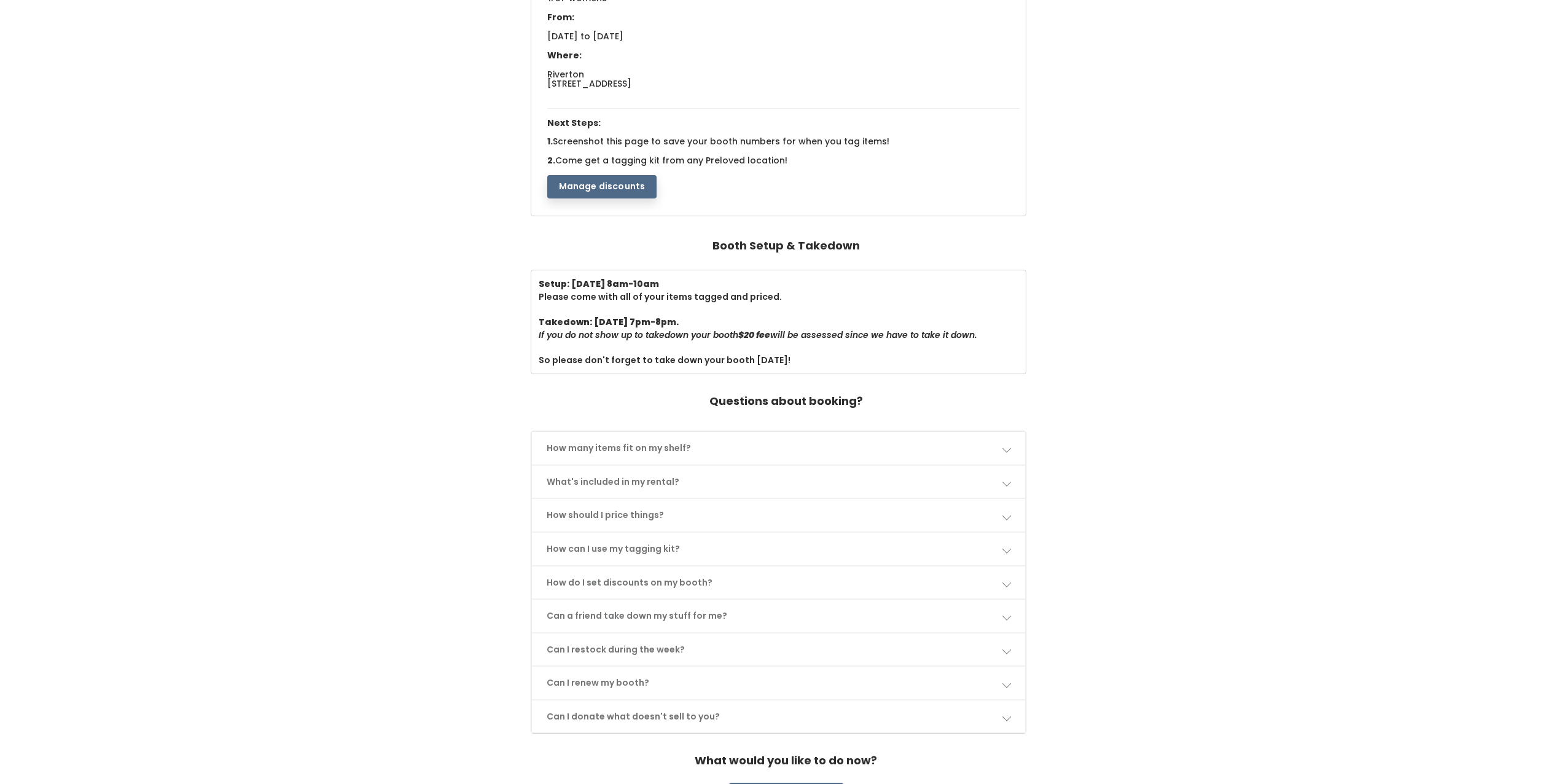
scroll to position [184, 0]
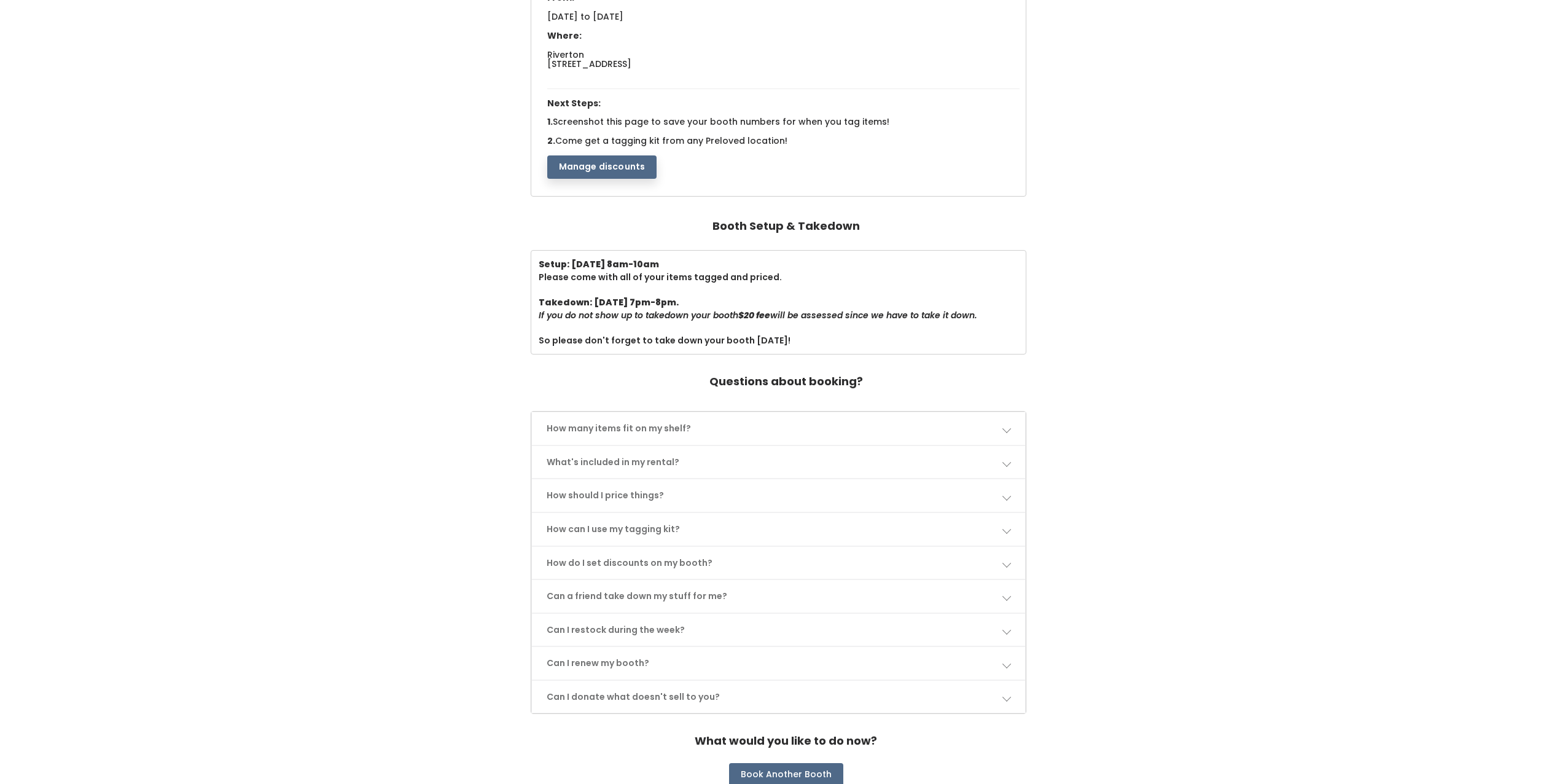
click at [1008, 428] on span at bounding box center [1006, 428] width 9 height 9
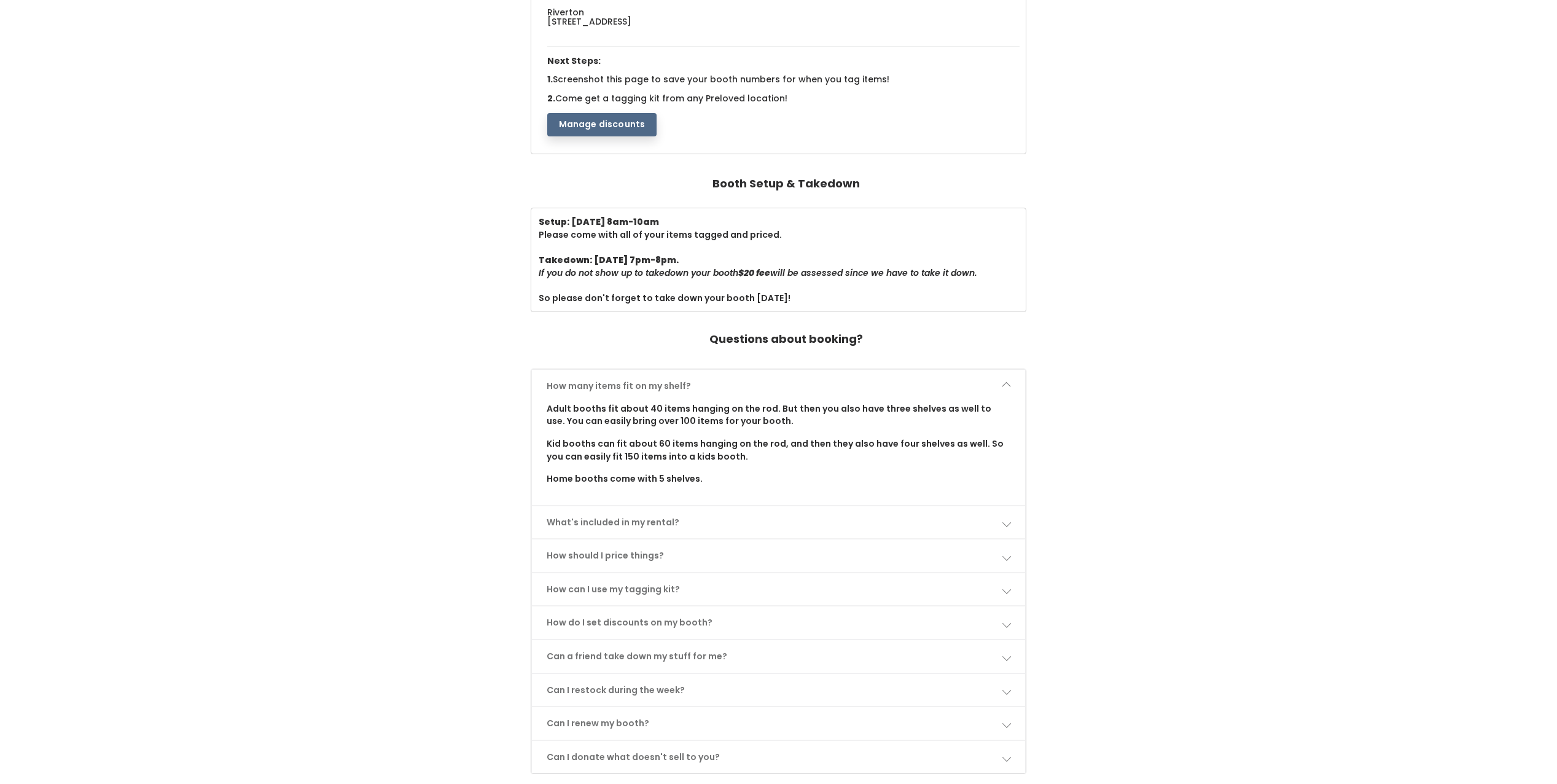
scroll to position [246, 0]
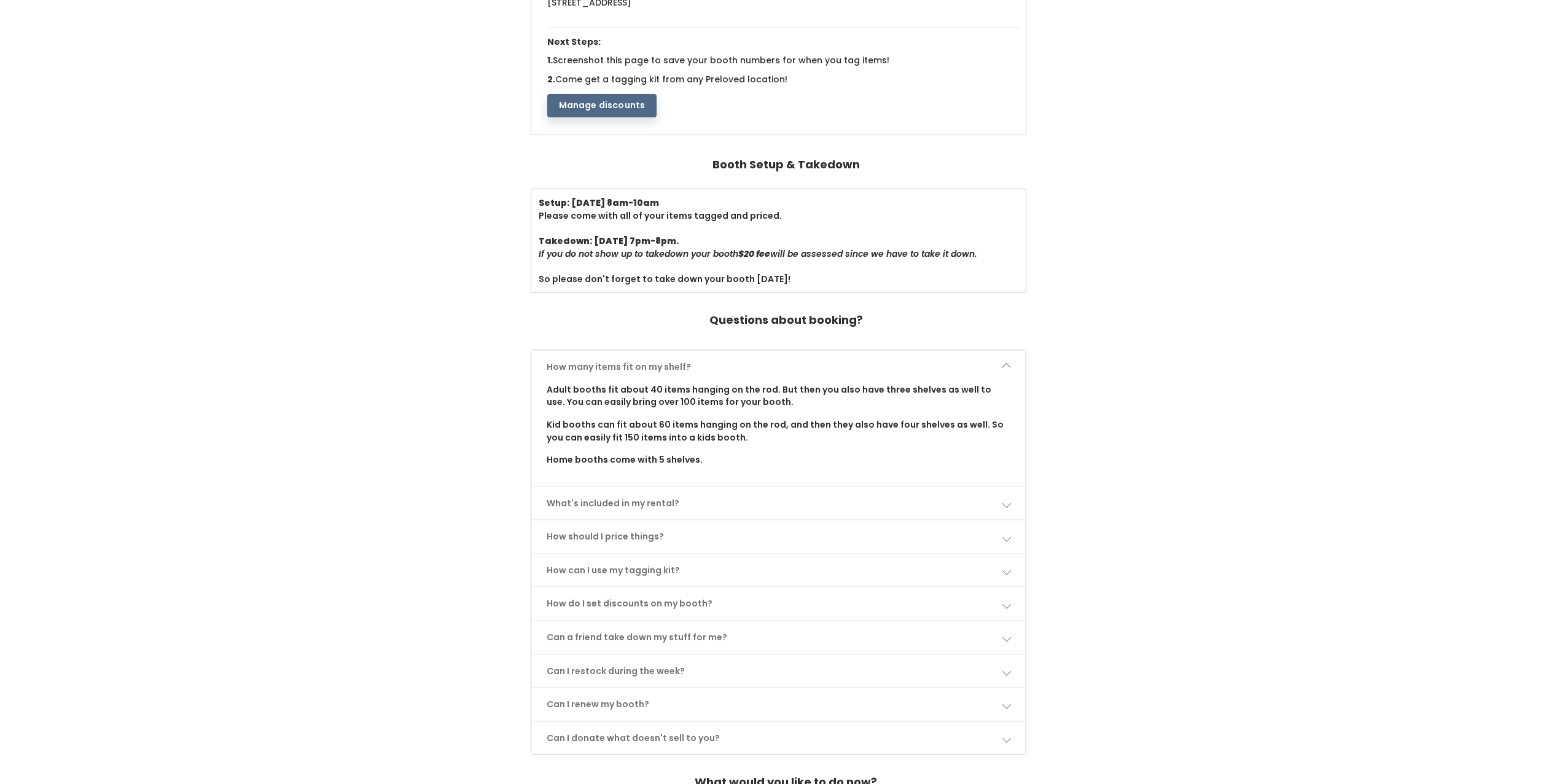
click at [1008, 366] on span at bounding box center [1006, 367] width 9 height 9
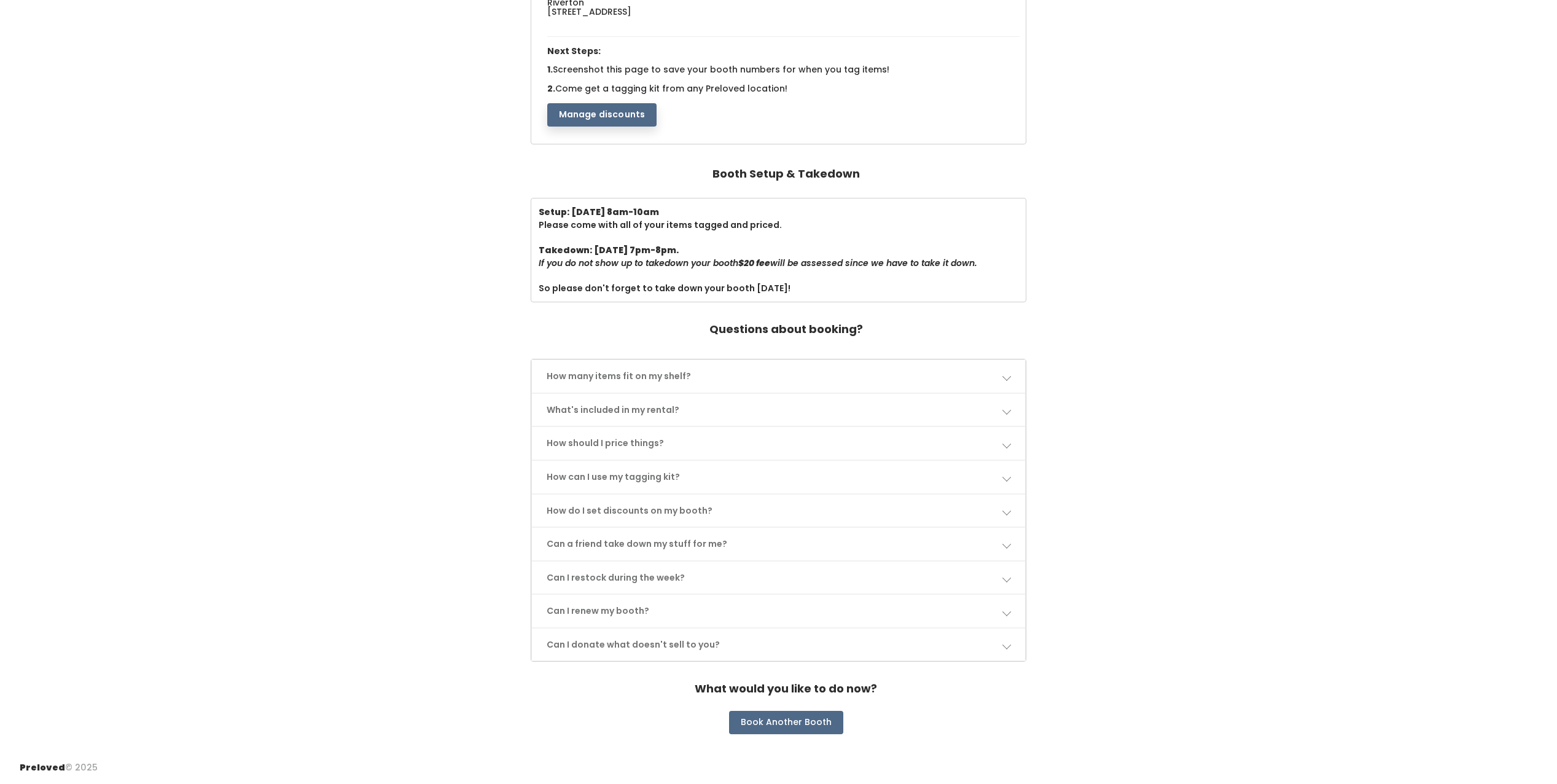
scroll to position [236, 0]
click at [1005, 412] on span at bounding box center [1006, 409] width 9 height 9
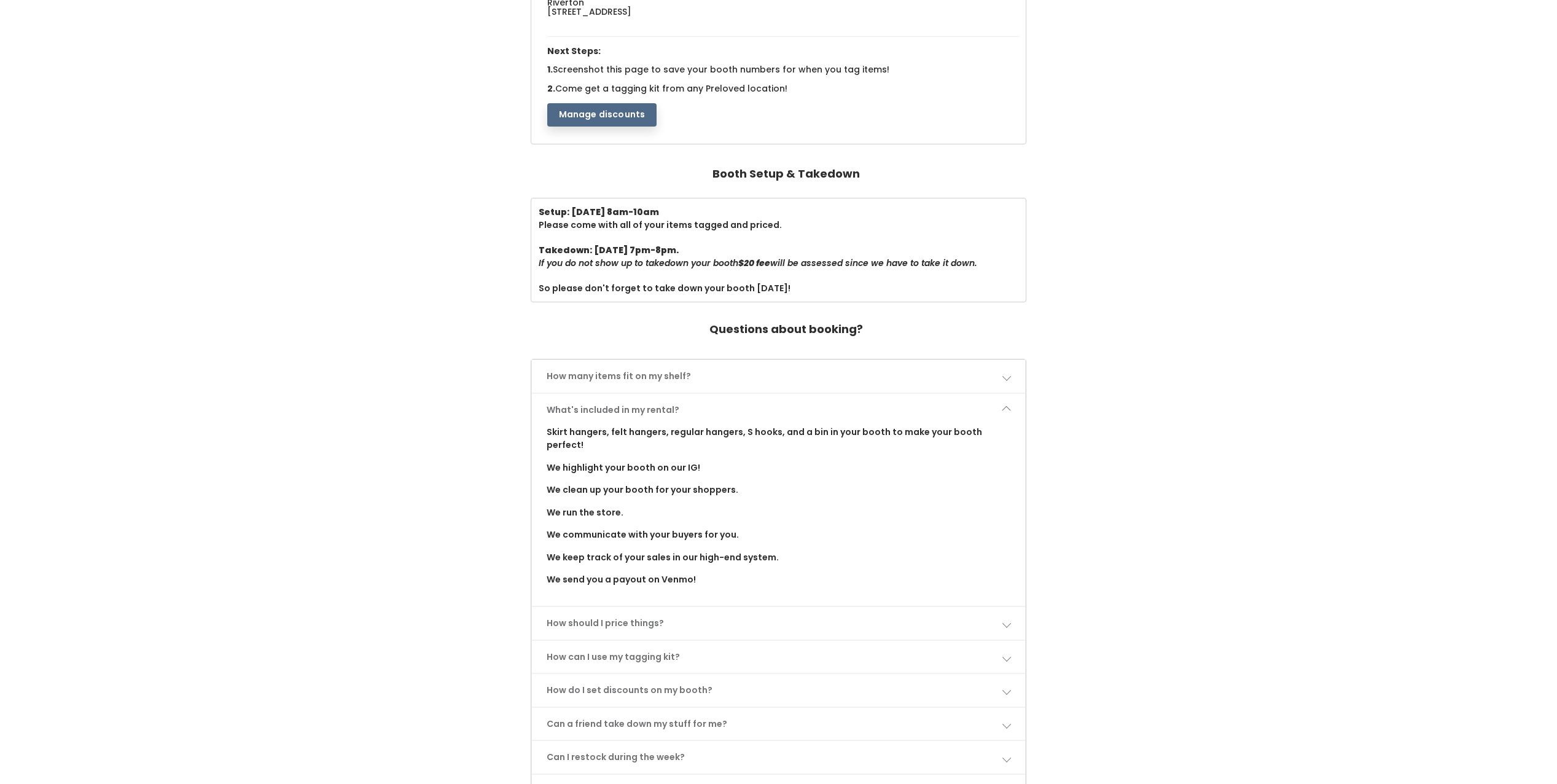
click at [1002, 409] on span at bounding box center [1006, 409] width 9 height 9
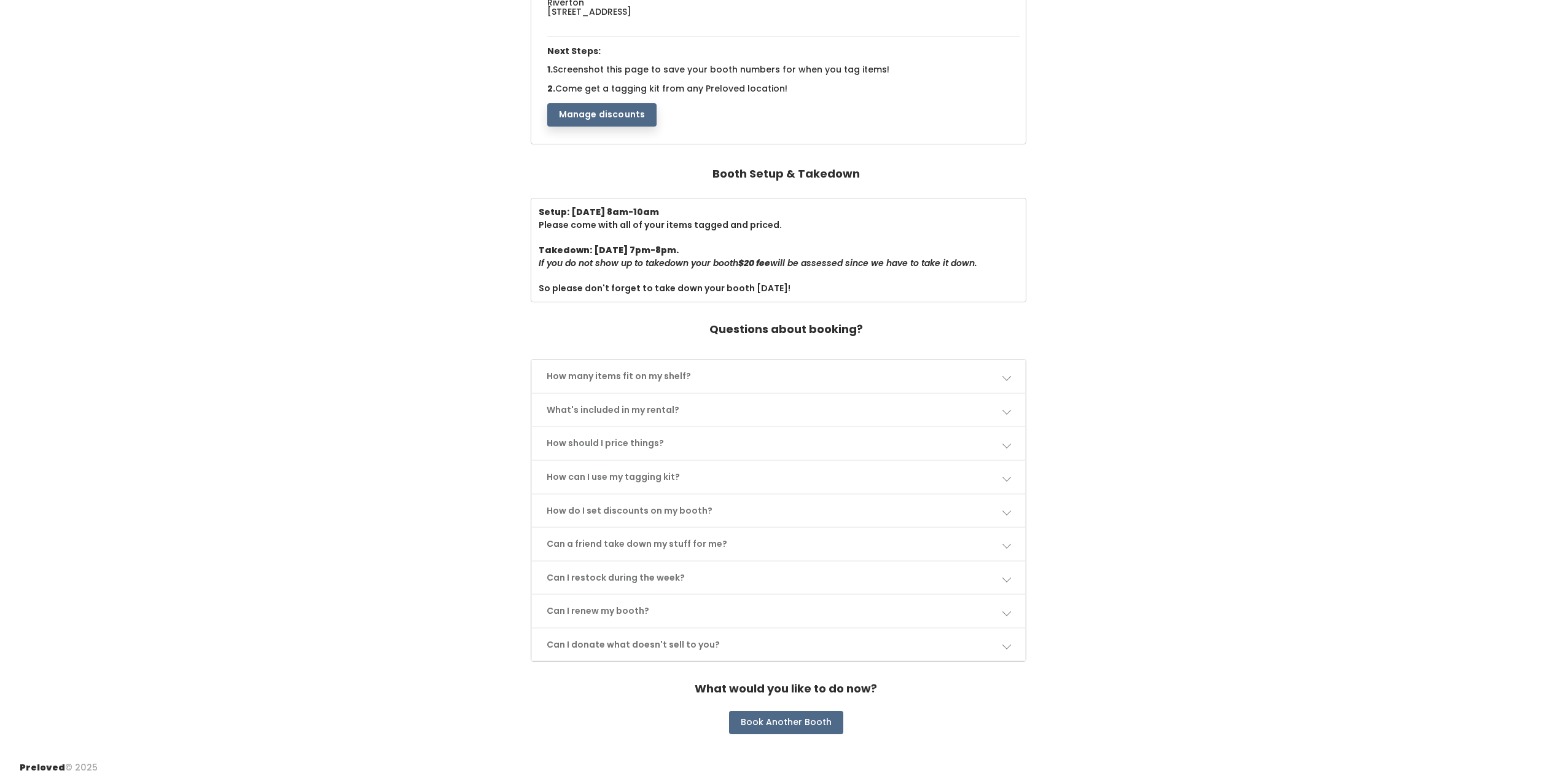
click at [998, 439] on link "How should I price things?" at bounding box center [778, 443] width 494 height 33
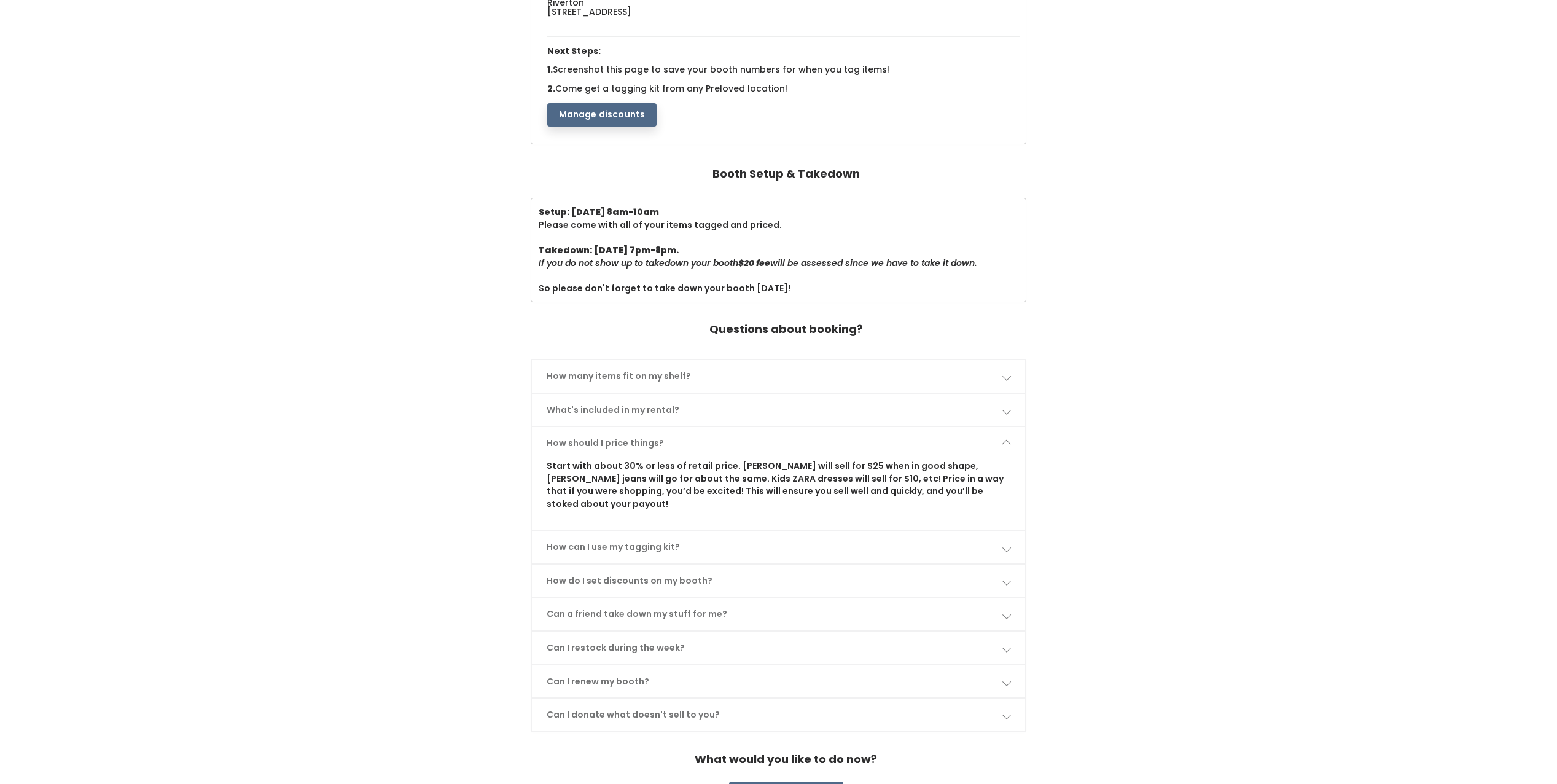
click at [1009, 444] on span at bounding box center [1006, 443] width 9 height 9
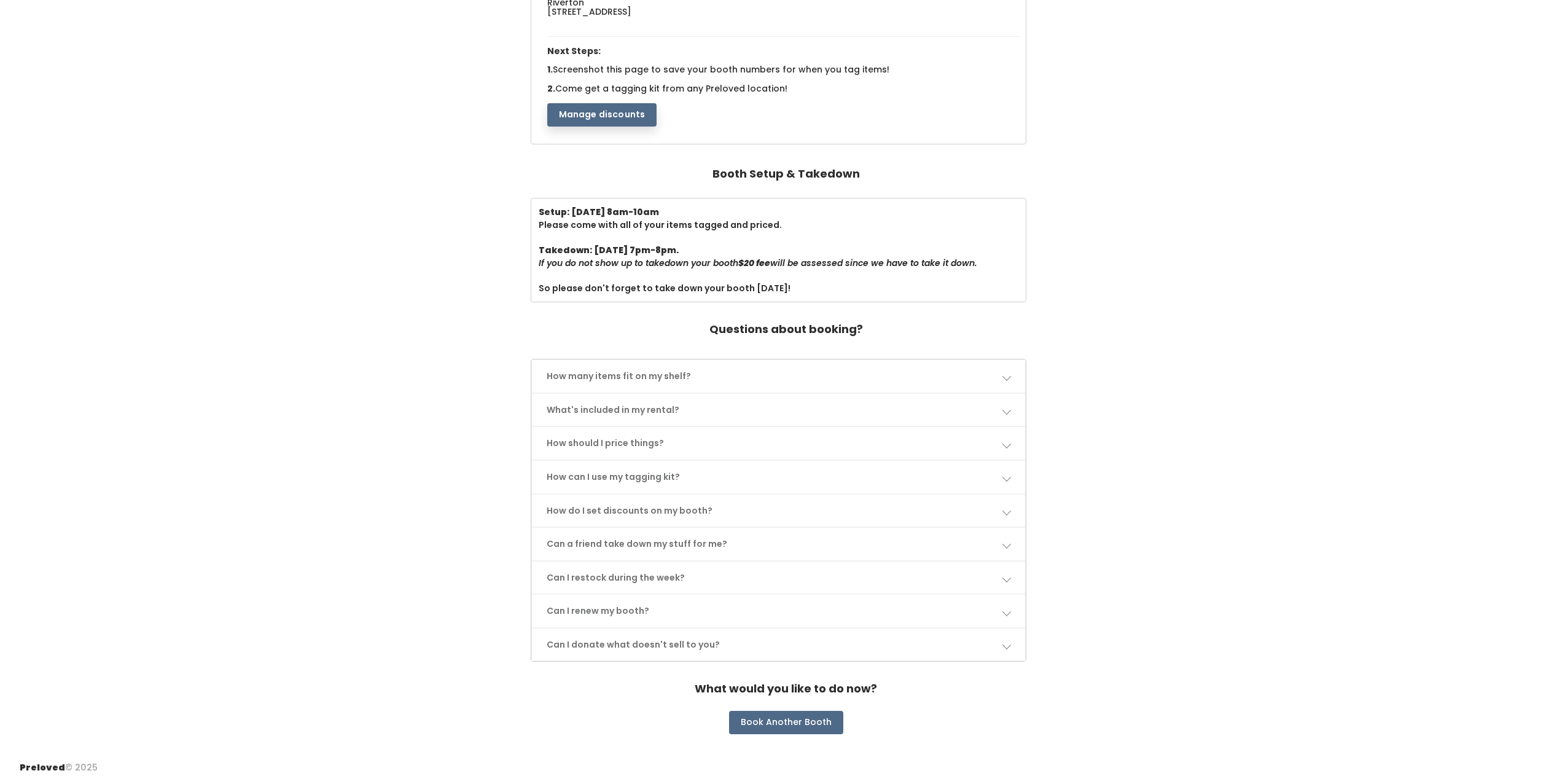
click at [1007, 472] on span at bounding box center [1006, 476] width 9 height 9
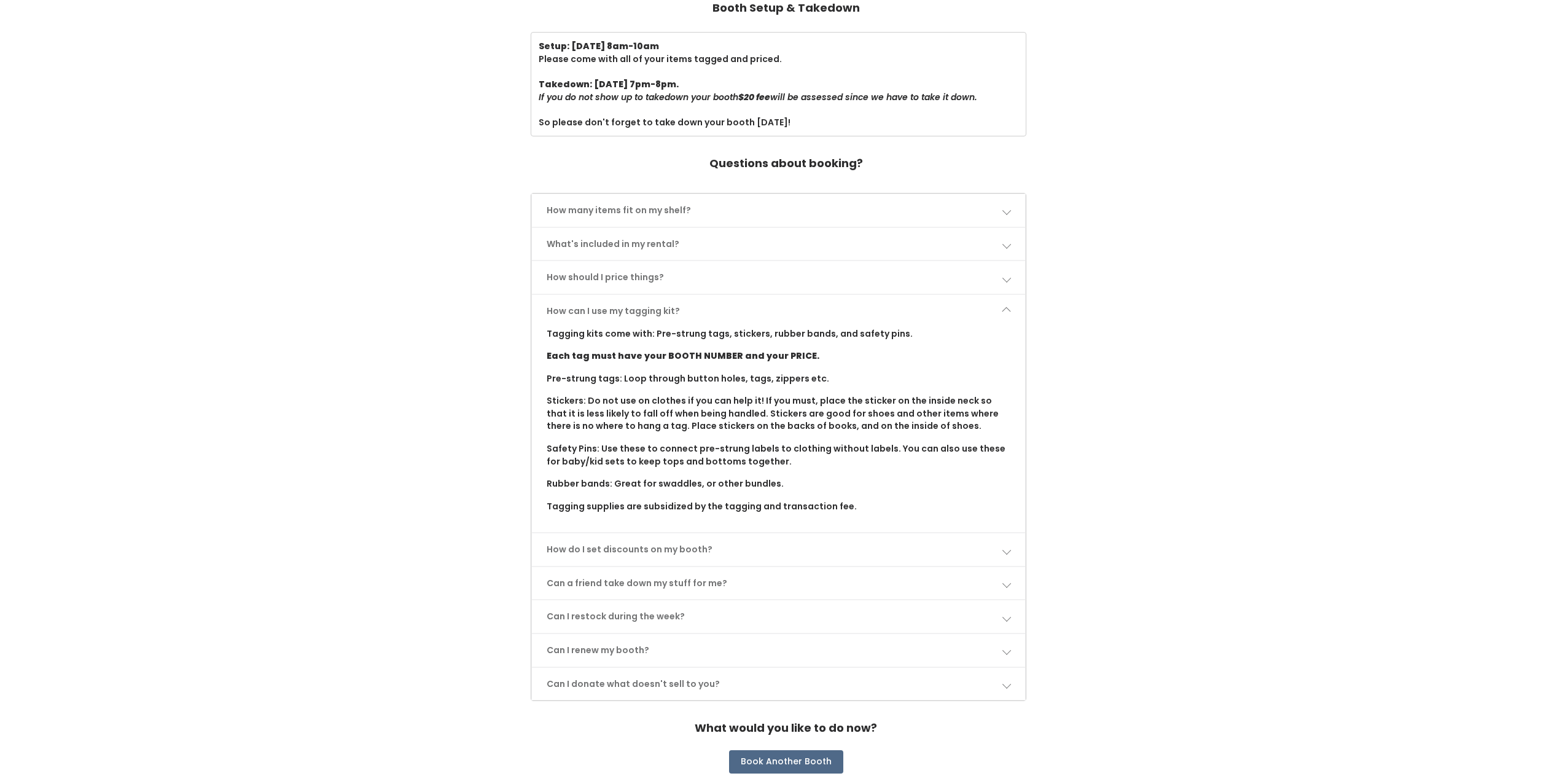
scroll to position [421, 0]
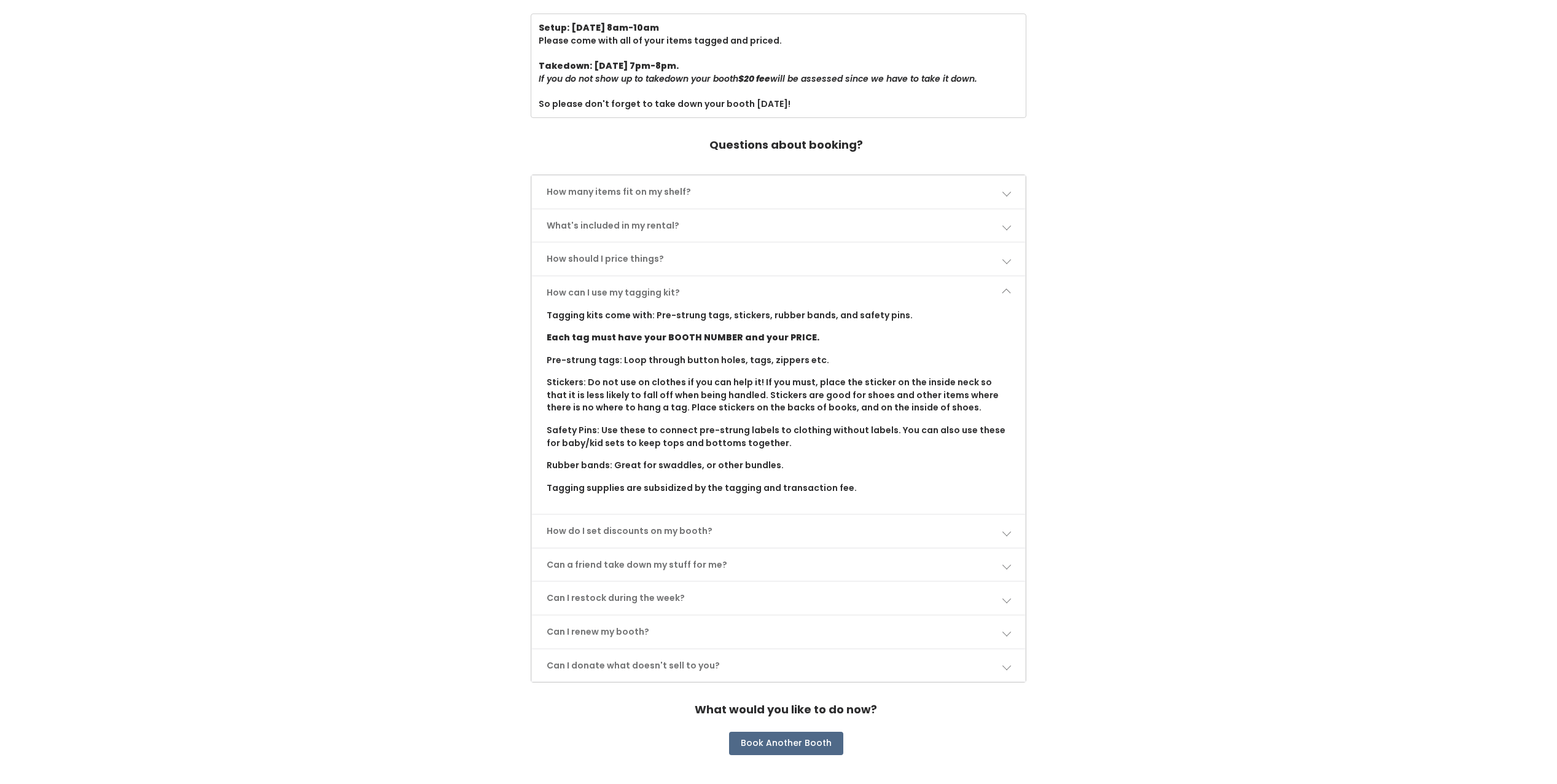
click at [1009, 286] on link "How can I use my tagging kit?" at bounding box center [778, 293] width 494 height 33
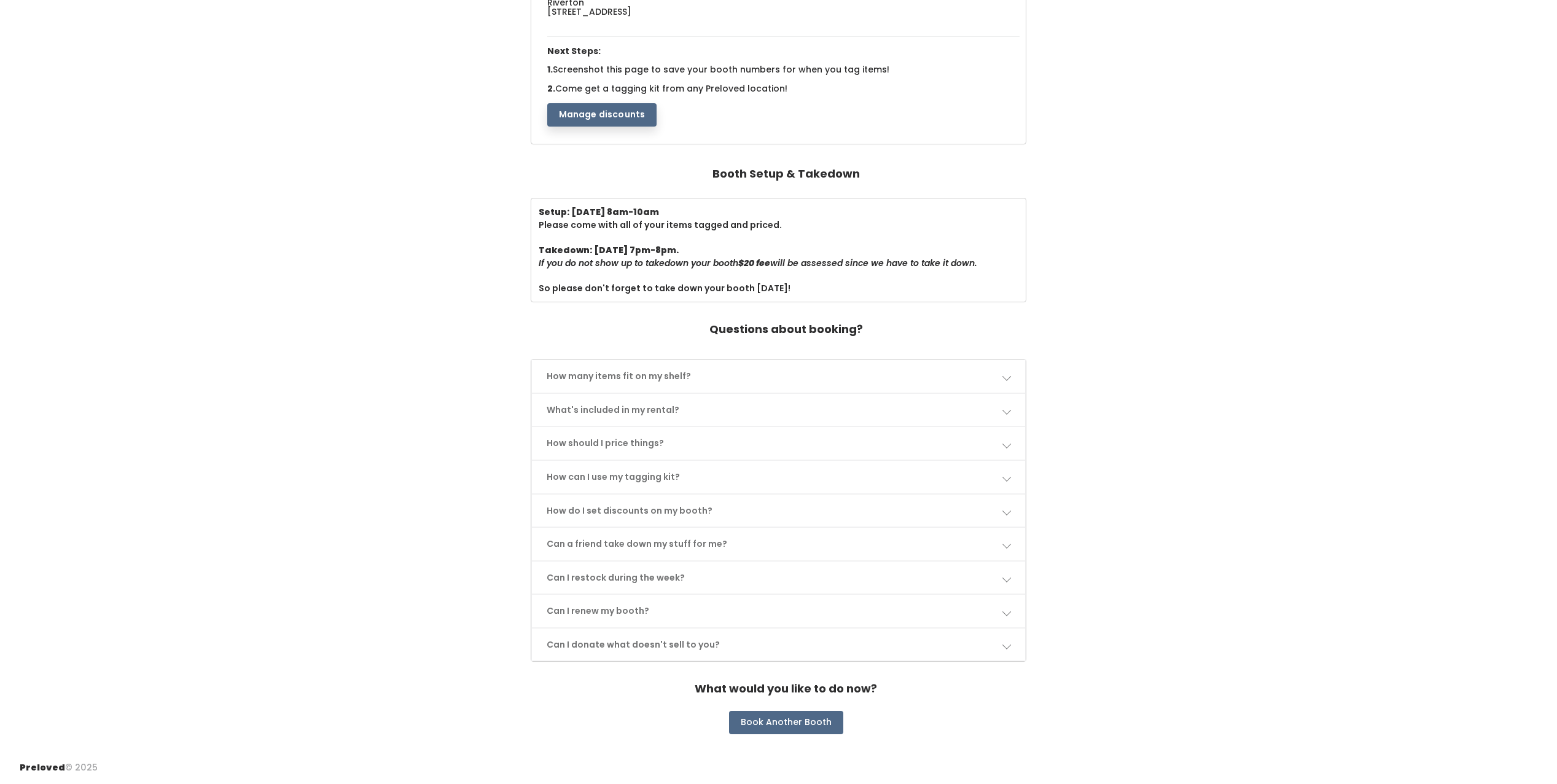
scroll to position [236, 0]
click at [1008, 506] on span at bounding box center [1006, 510] width 9 height 9
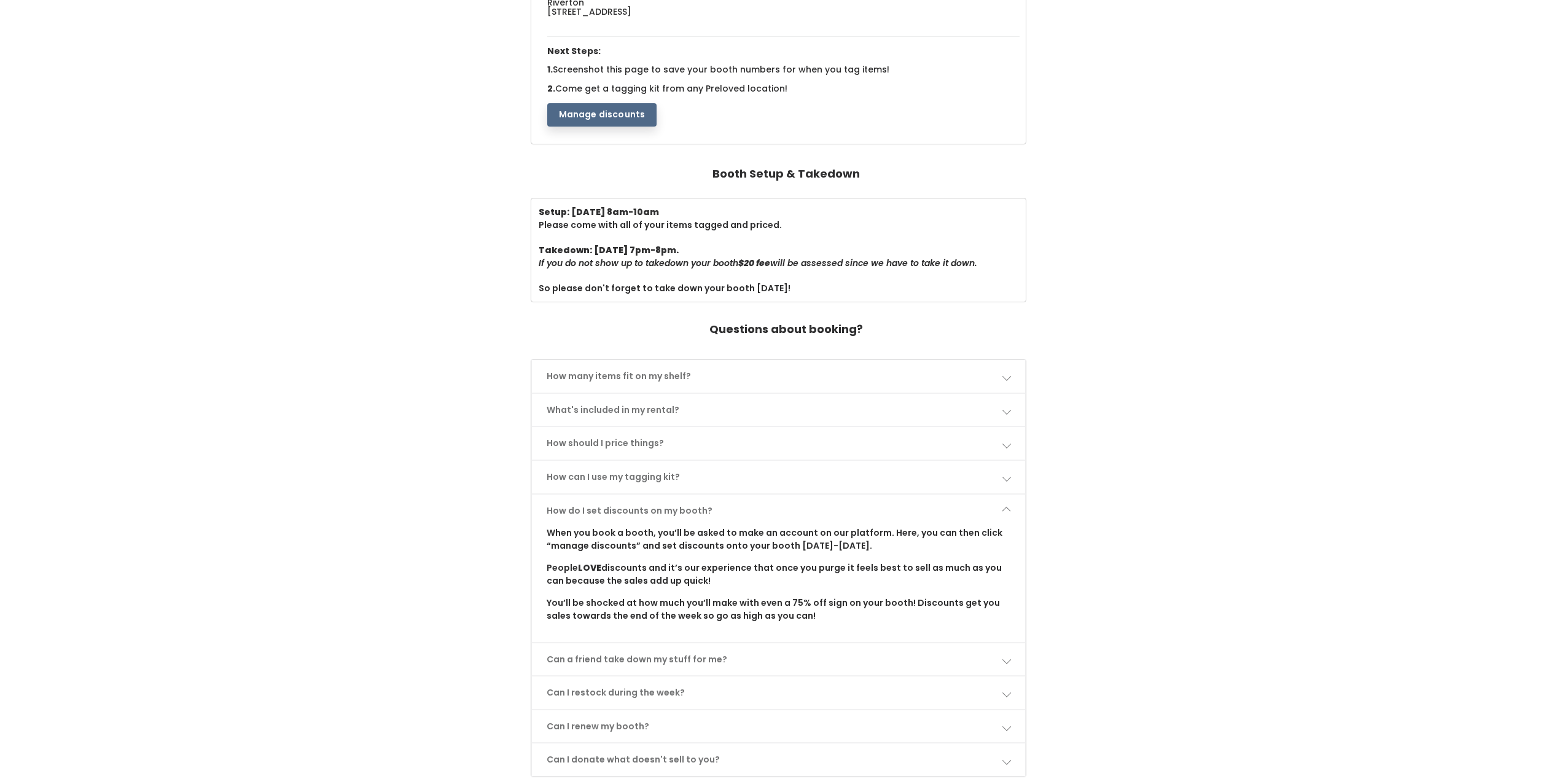
click at [1007, 509] on span at bounding box center [1006, 510] width 9 height 9
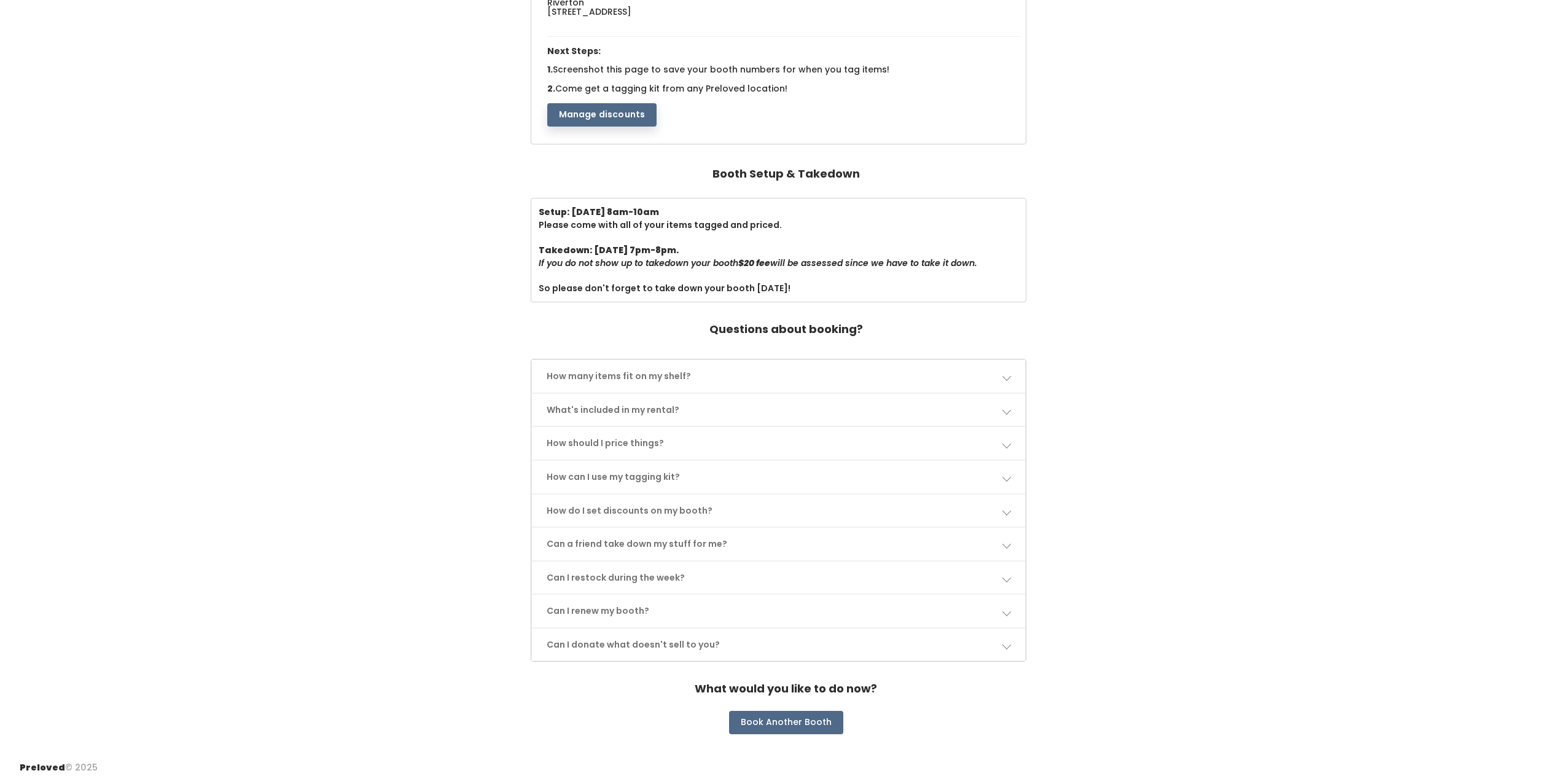
click at [1011, 503] on link "How do I set discounts on my booth?" at bounding box center [778, 510] width 494 height 33
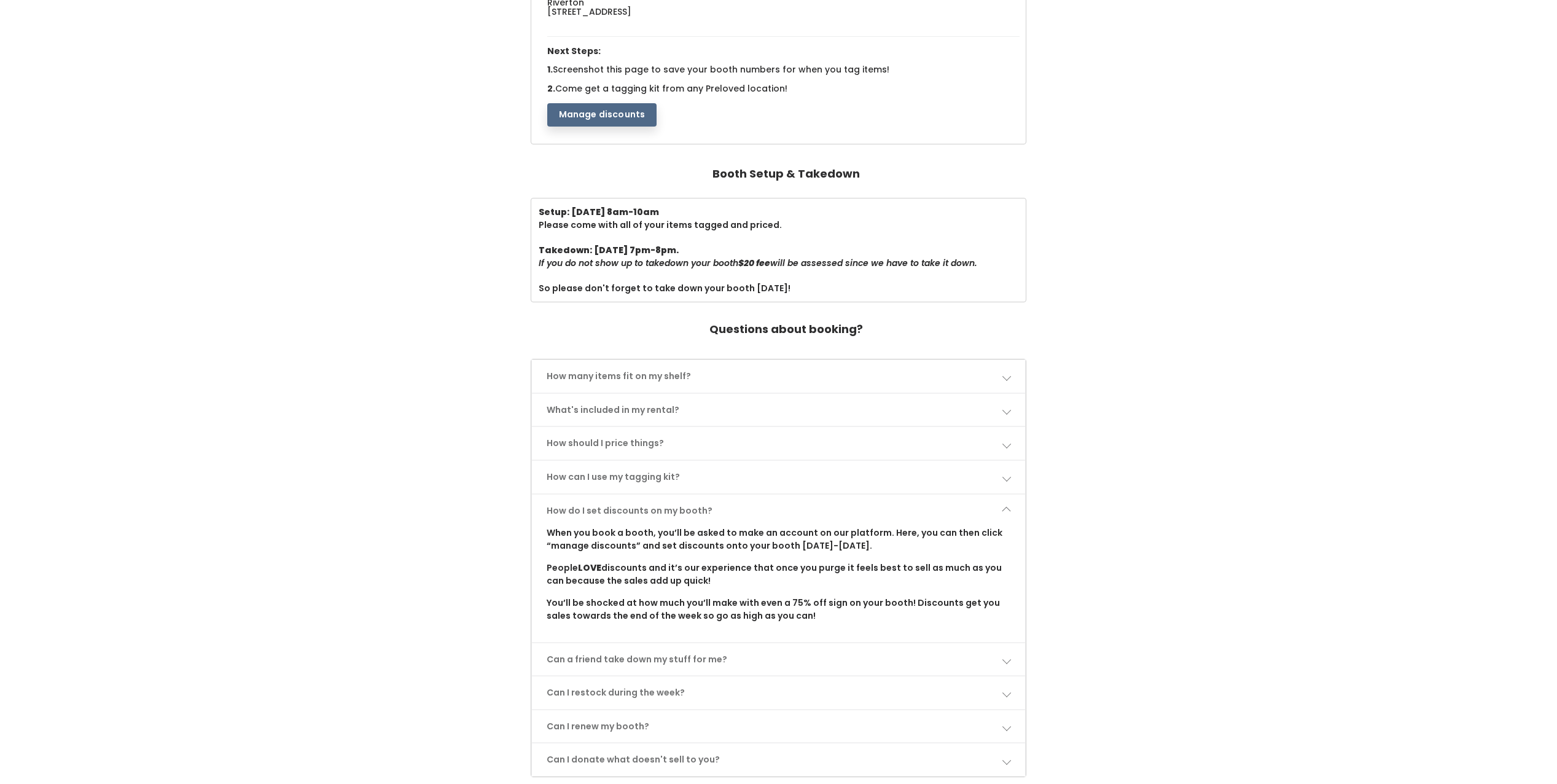
click at [1012, 506] on link "How do I set discounts on my booth?" at bounding box center [778, 510] width 494 height 33
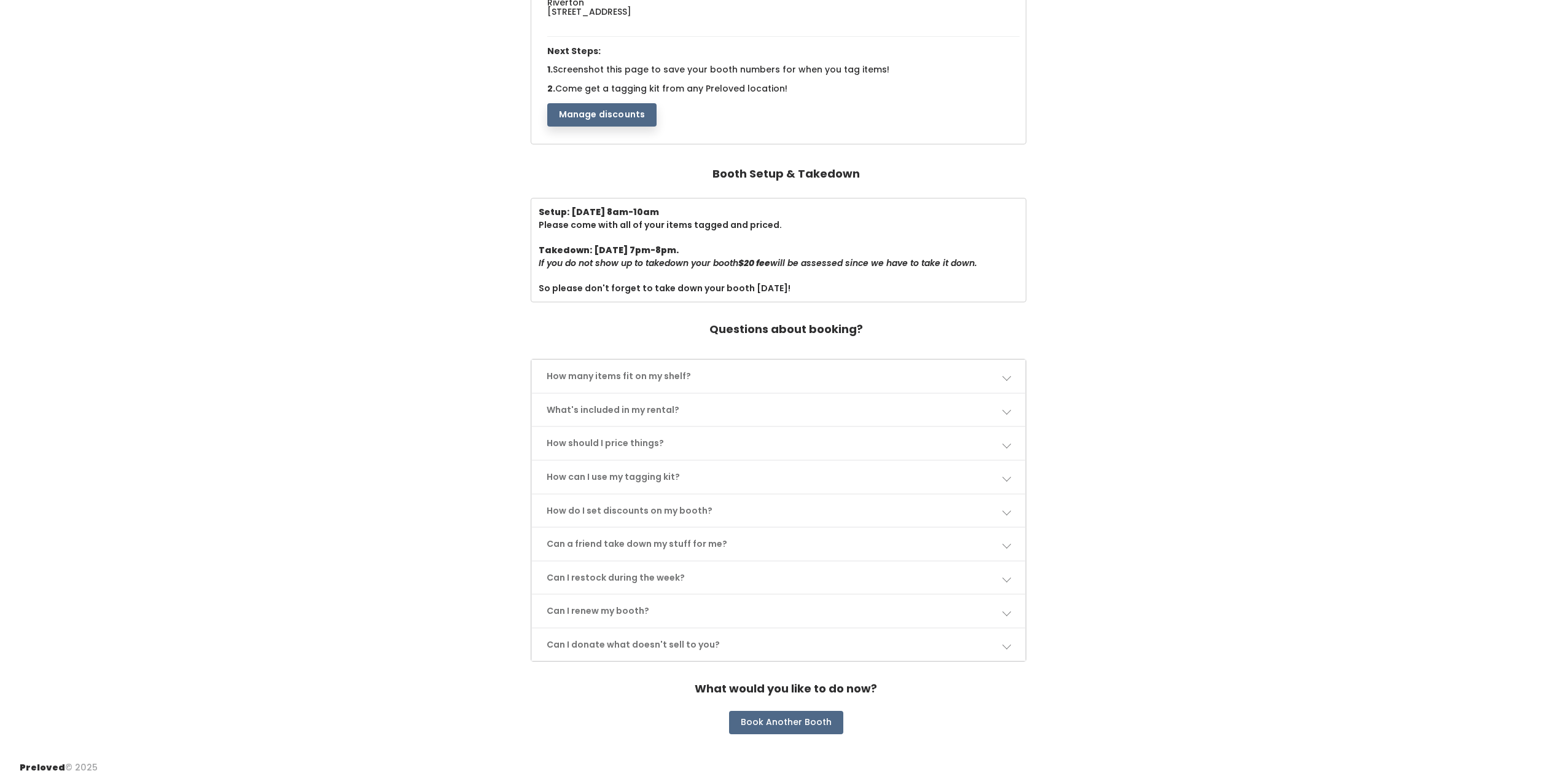
click at [1005, 538] on link "Can a friend take down my stuff for me?" at bounding box center [778, 544] width 494 height 33
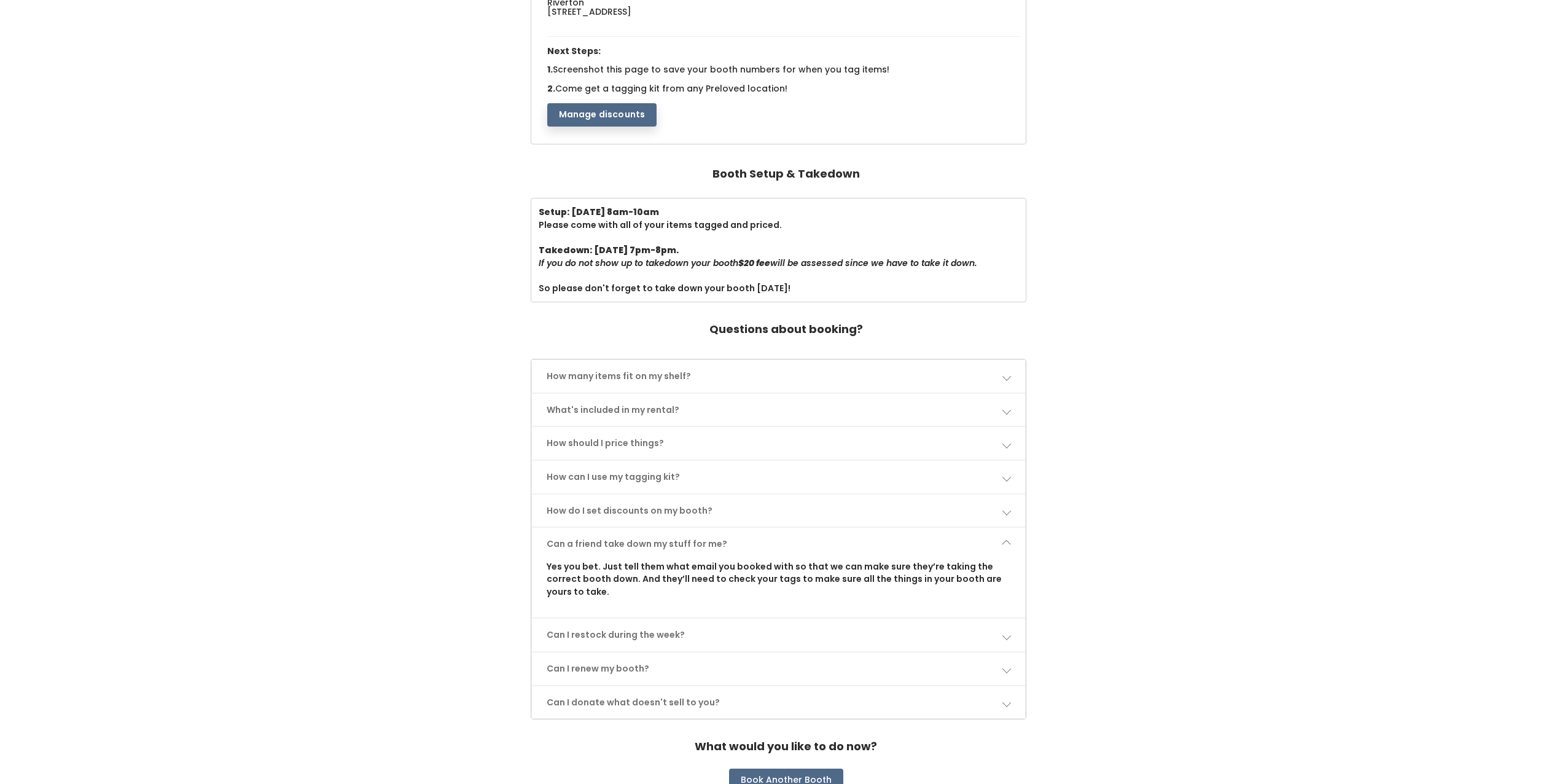
click at [1014, 537] on link "Can a friend take down my stuff for me?" at bounding box center [778, 544] width 494 height 33
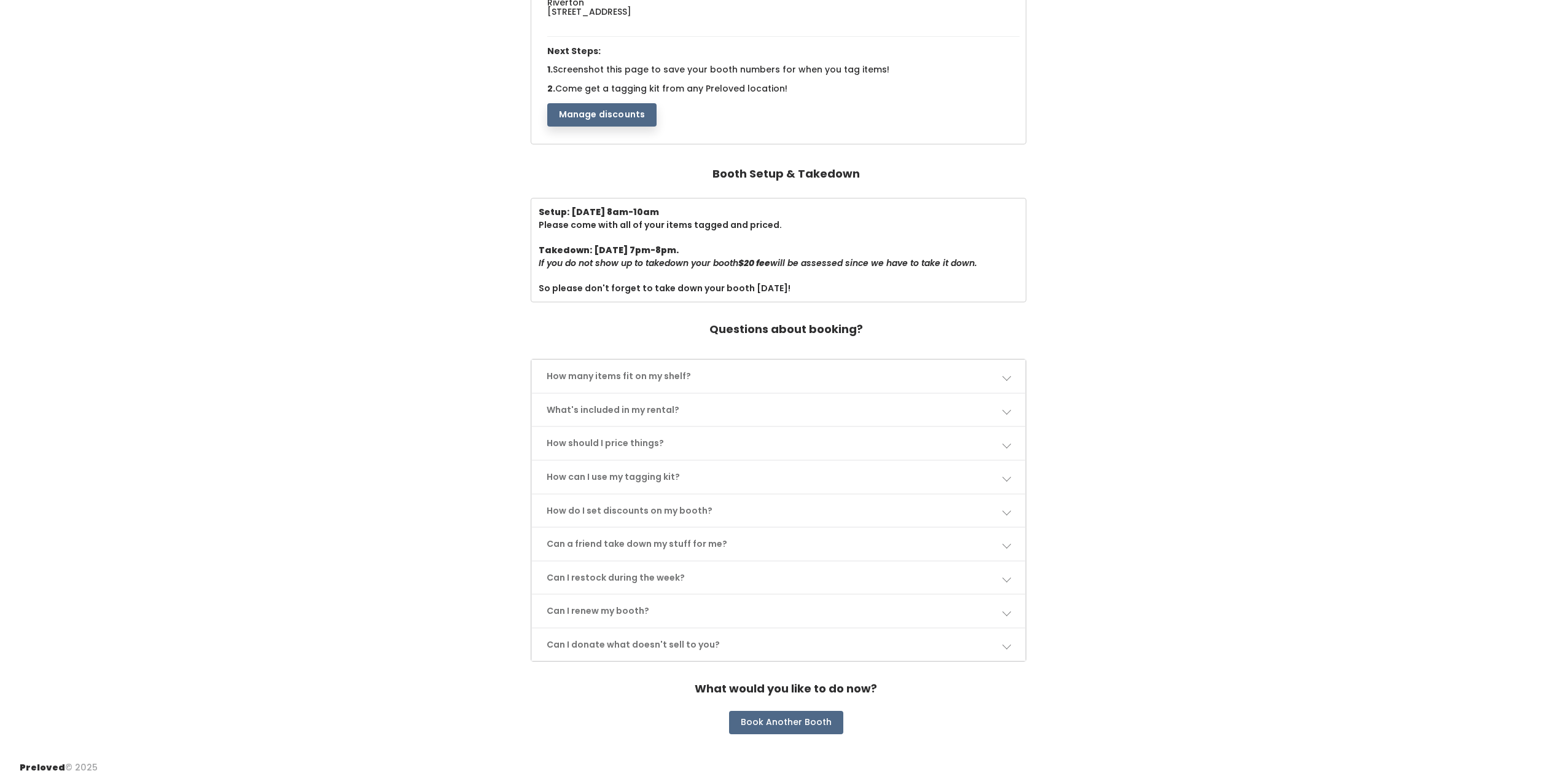
click at [1010, 578] on span at bounding box center [1006, 577] width 9 height 9
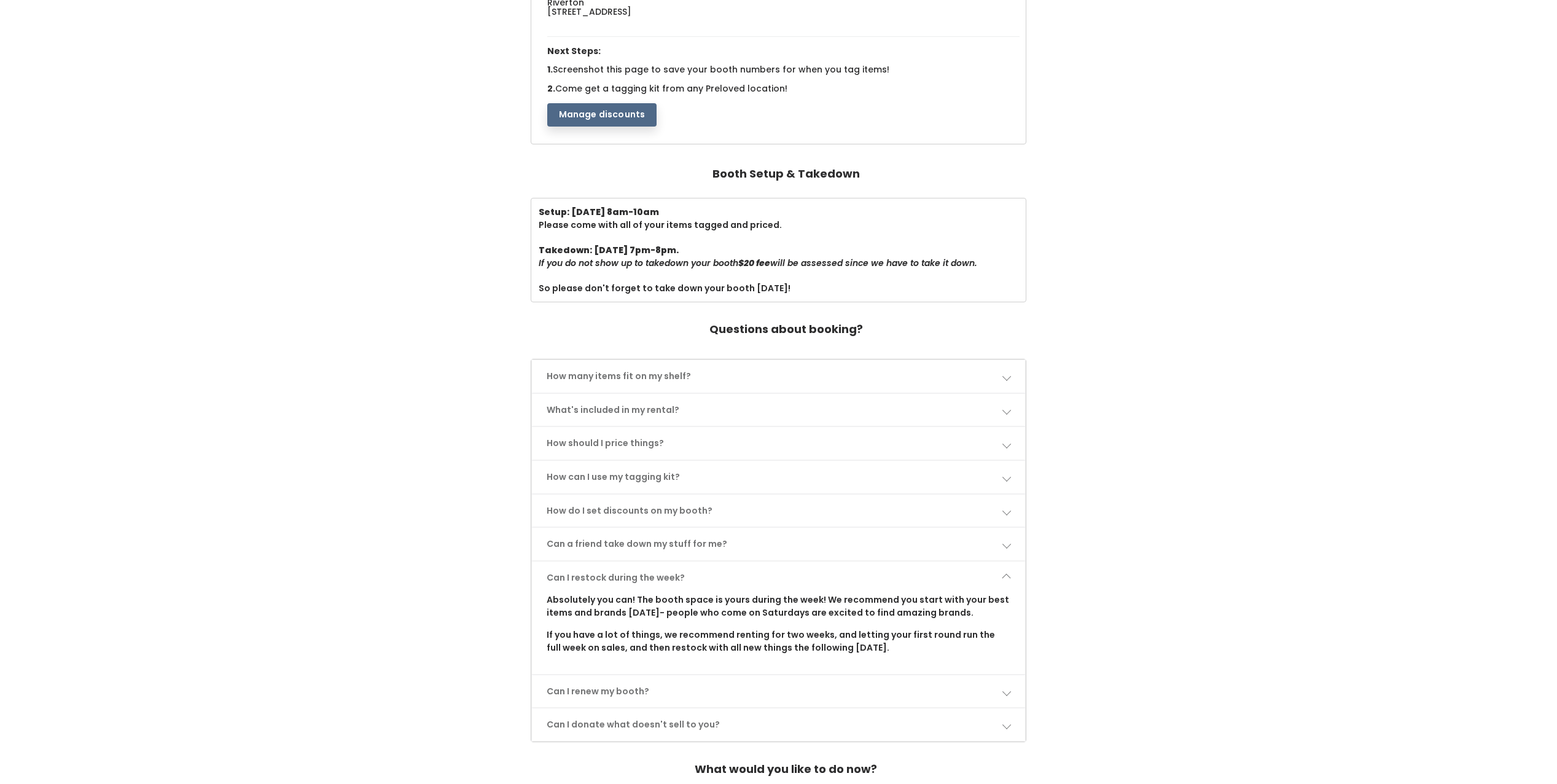
click at [1009, 574] on span at bounding box center [1006, 577] width 9 height 9
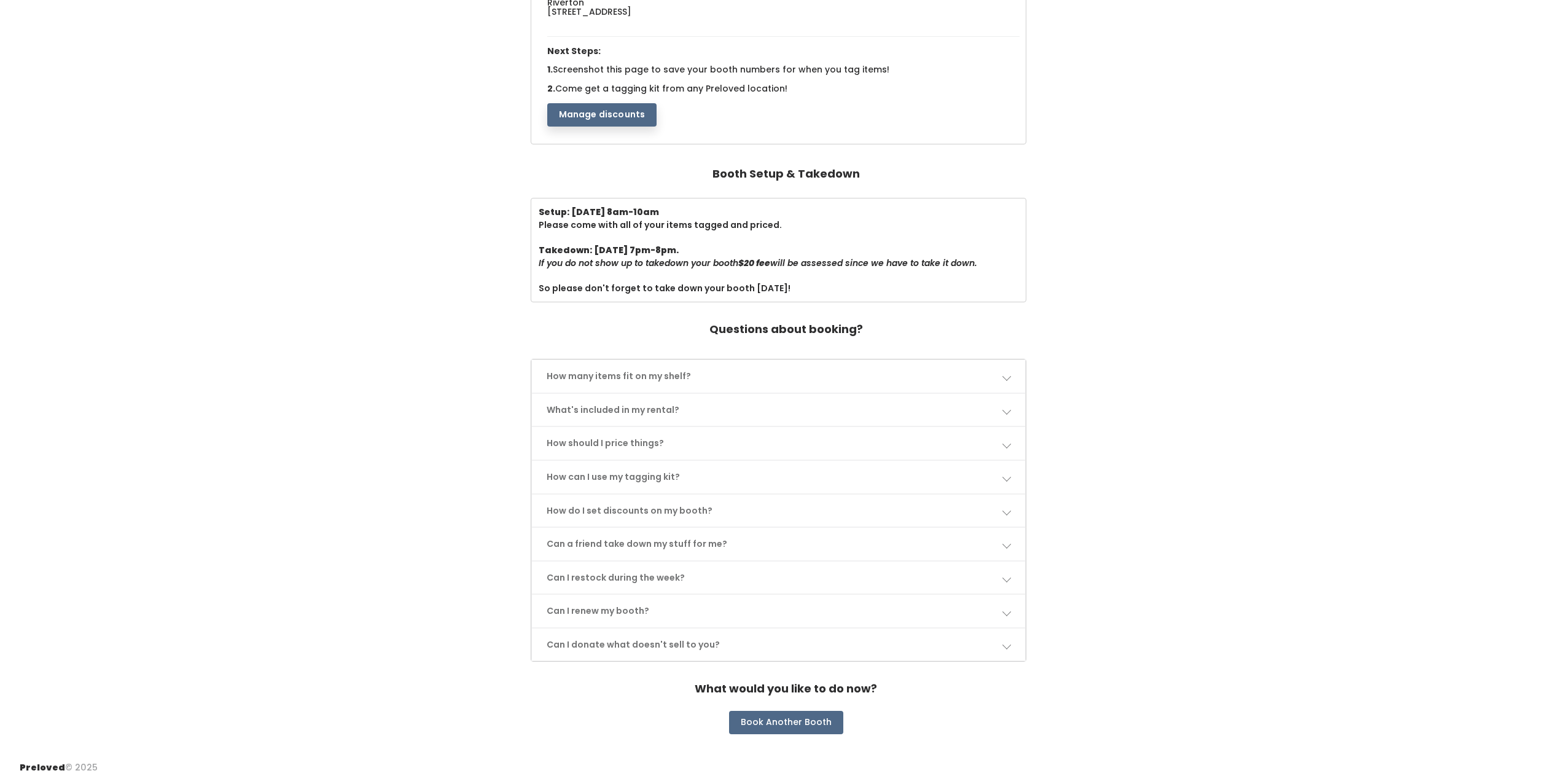
click at [1006, 610] on span at bounding box center [1006, 611] width 9 height 9
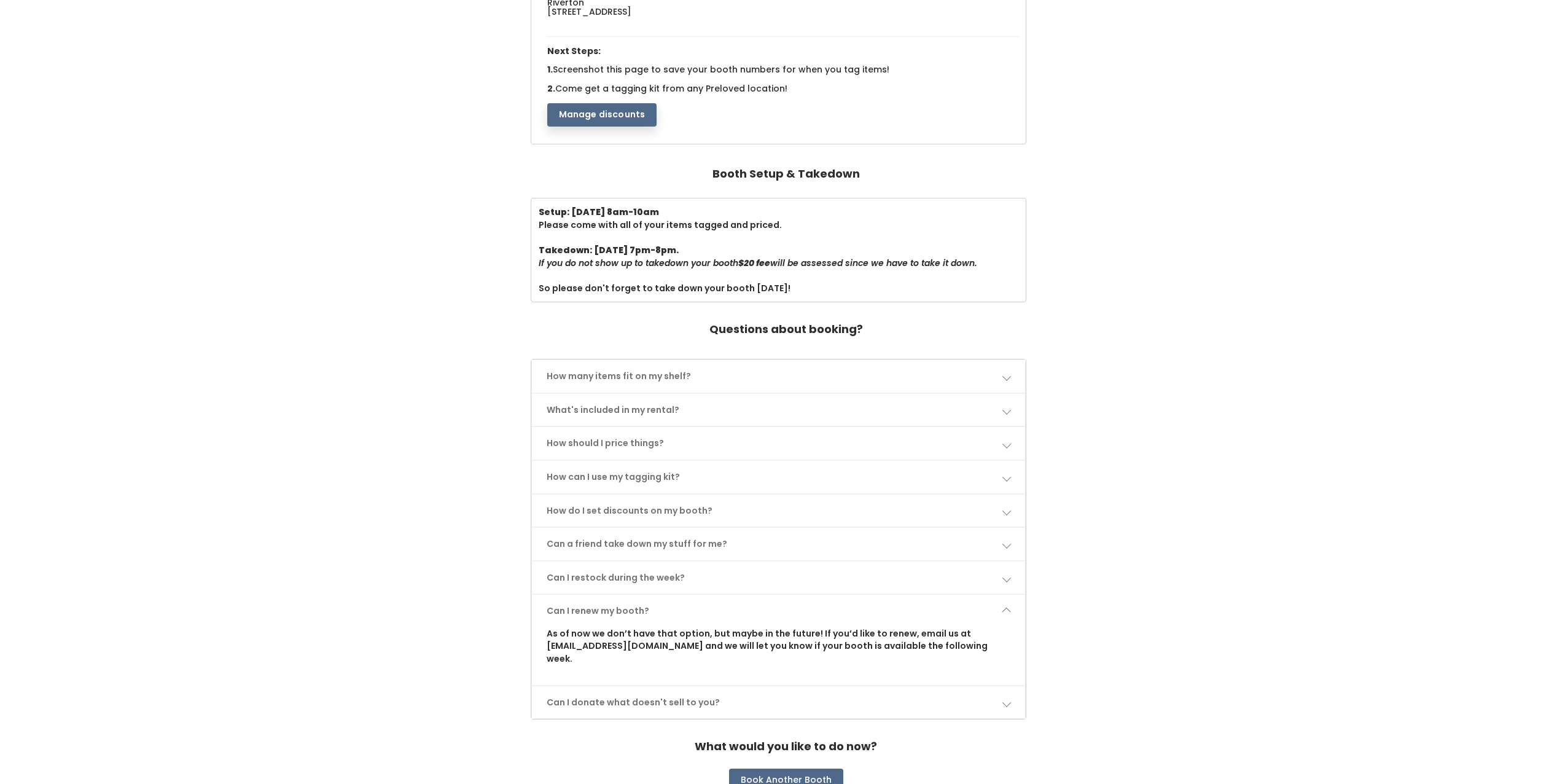
click at [1008, 601] on link "Can I renew my booth?" at bounding box center [778, 611] width 494 height 33
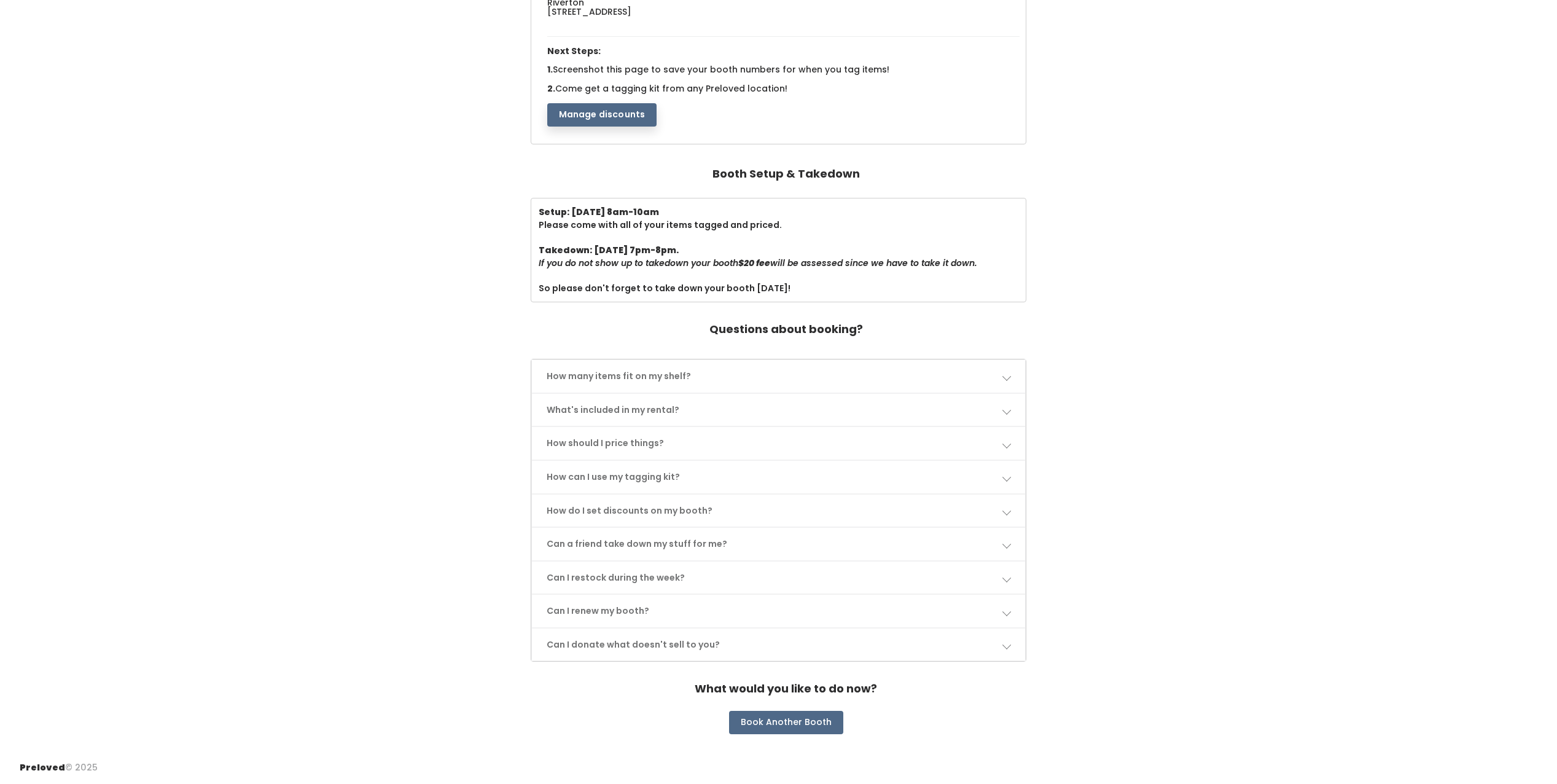
click at [1006, 642] on span at bounding box center [1006, 644] width 9 height 9
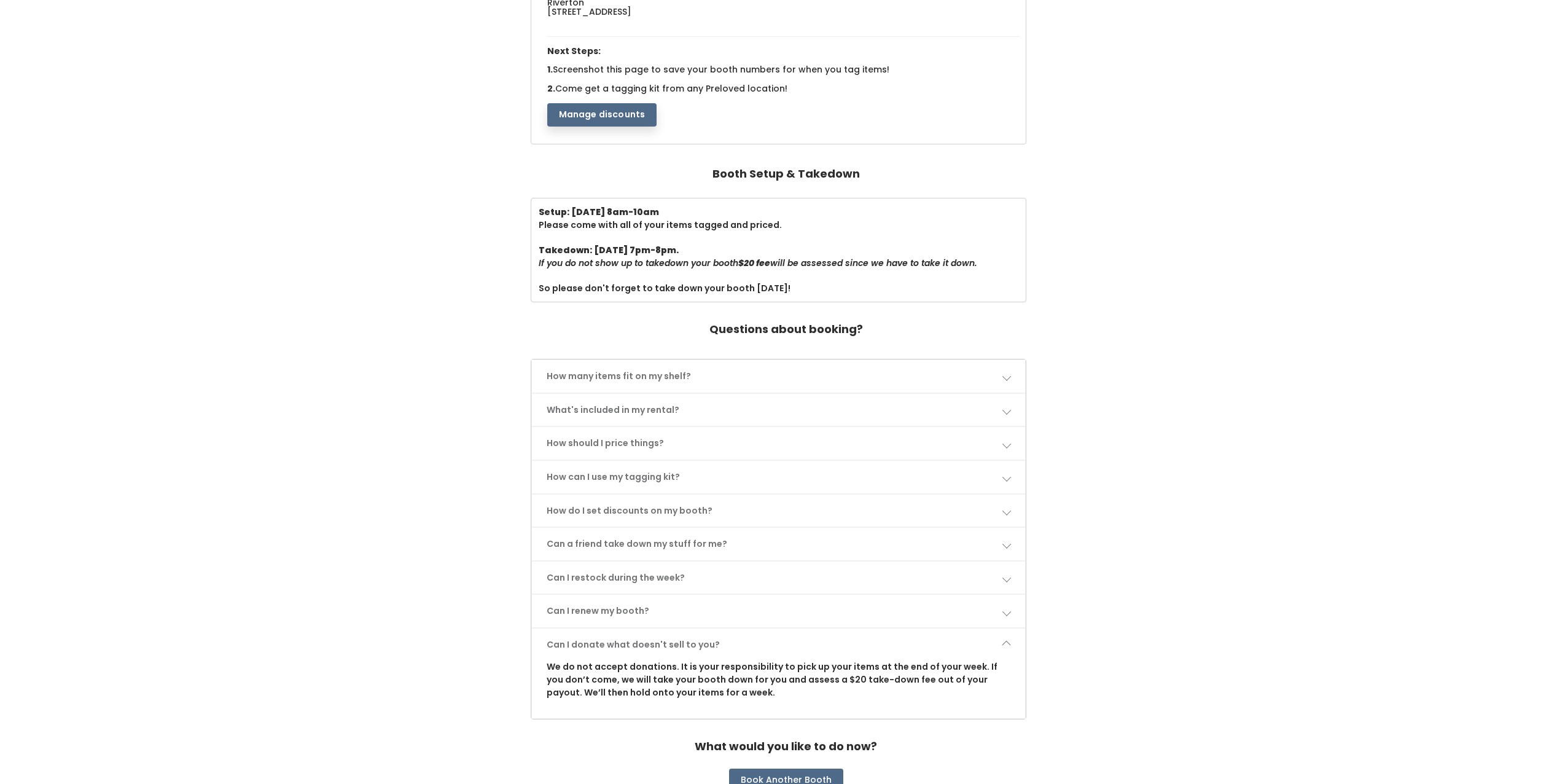
click at [1009, 646] on span at bounding box center [1006, 644] width 9 height 9
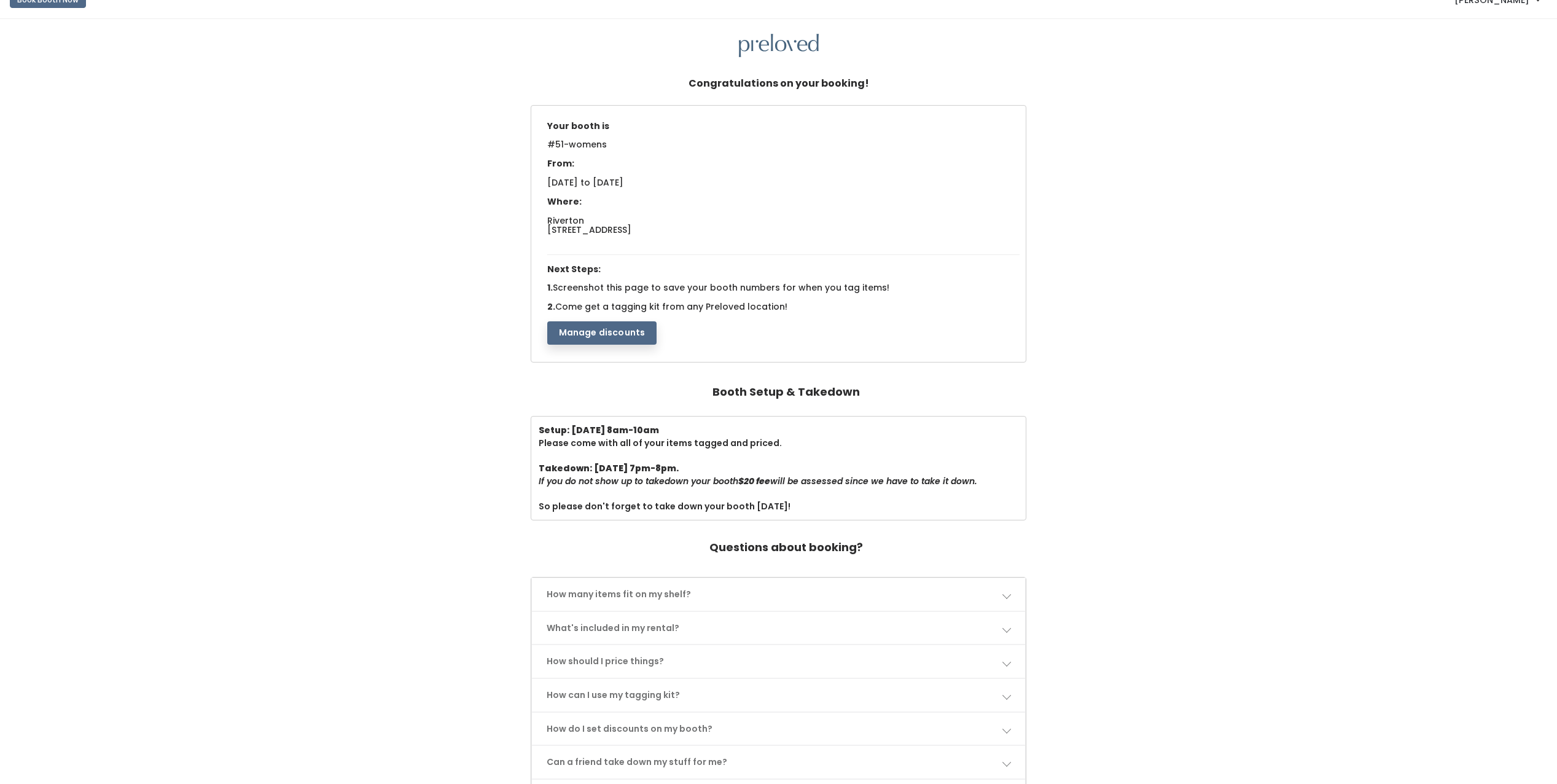
scroll to position [0, 0]
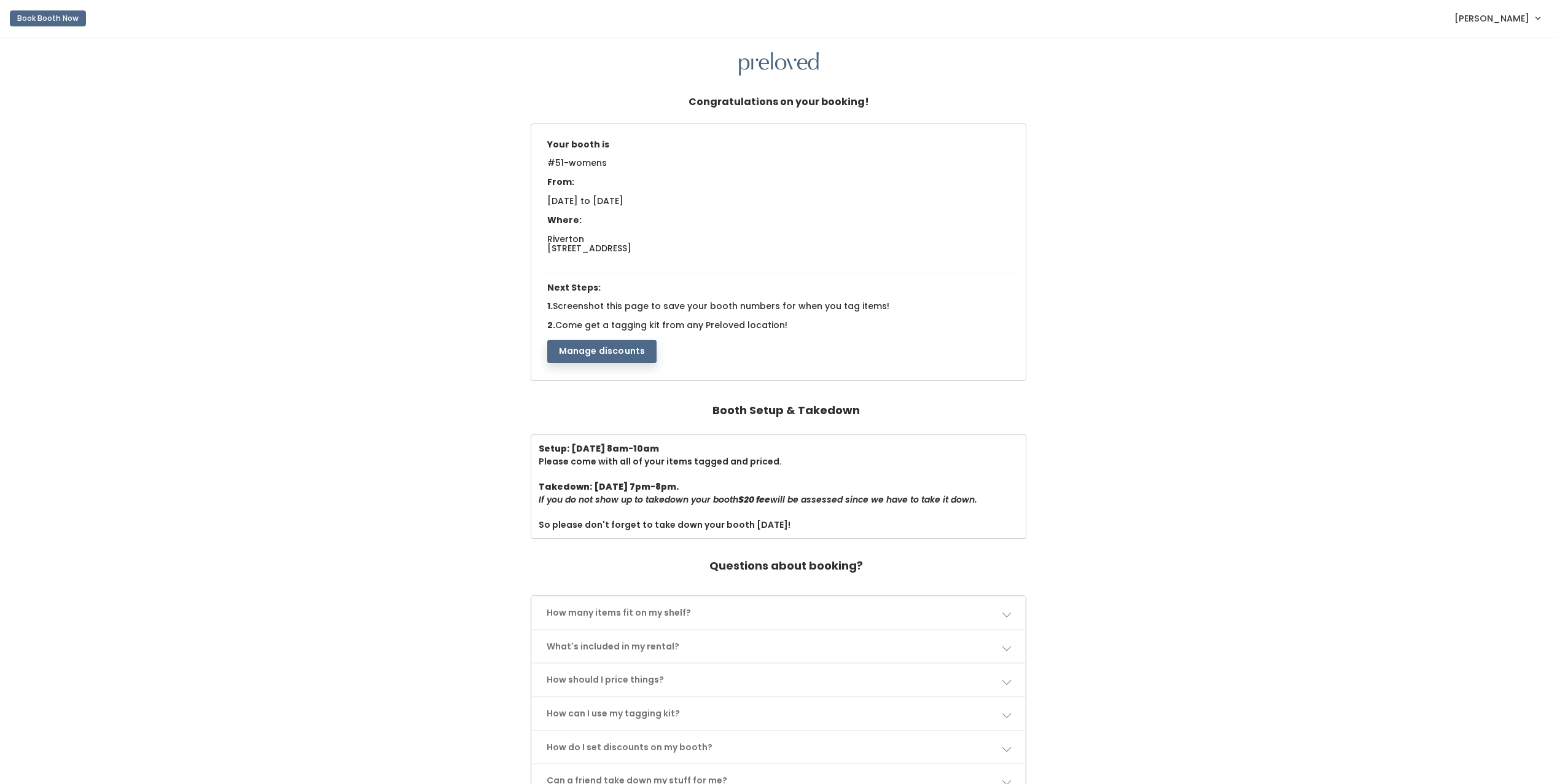
click at [1497, 23] on span "[PERSON_NAME]" at bounding box center [1492, 18] width 75 height 14
click at [1488, 47] on link "My bookings" at bounding box center [1497, 49] width 110 height 22
